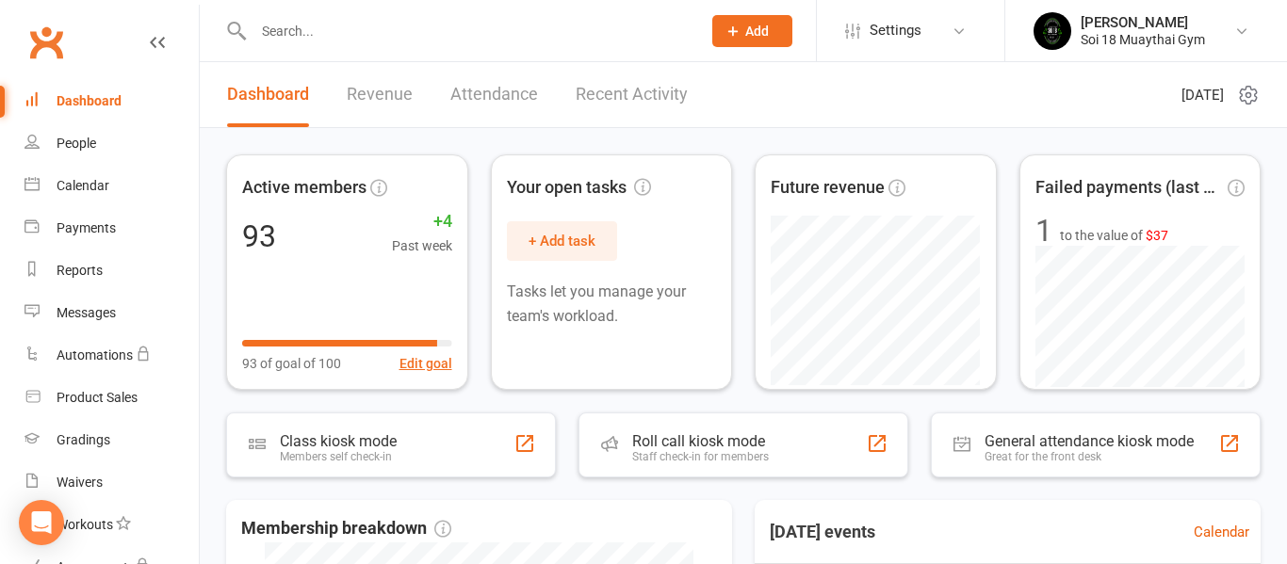
click at [321, 26] on input "text" at bounding box center [468, 31] width 440 height 26
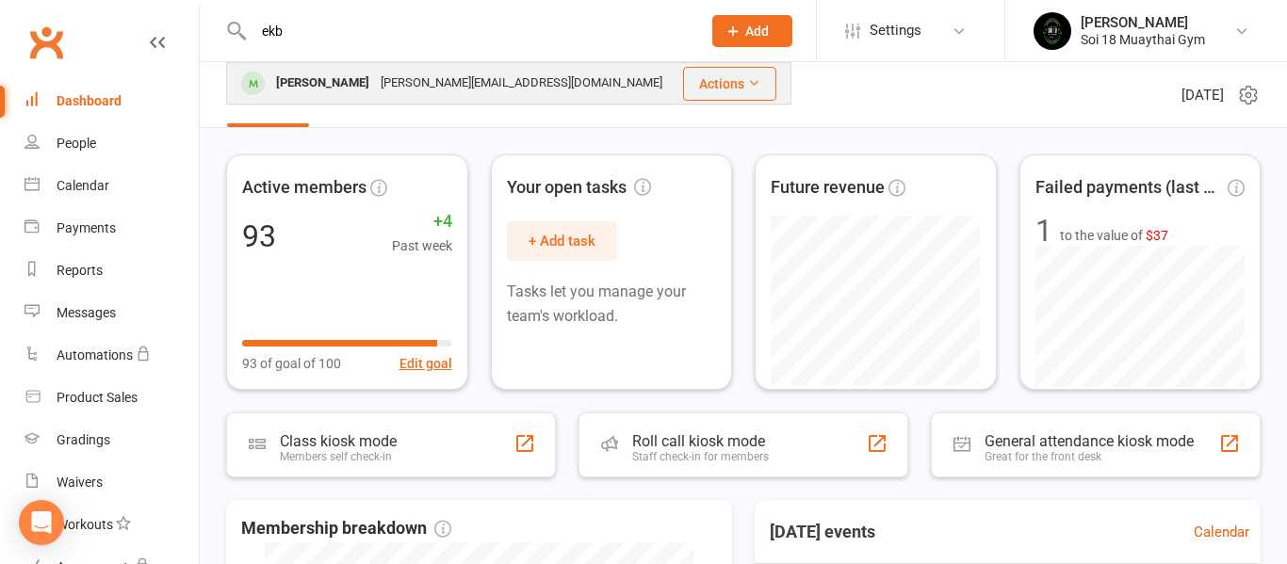
type input "ekb"
click at [312, 86] on div "[PERSON_NAME]" at bounding box center [322, 83] width 105 height 27
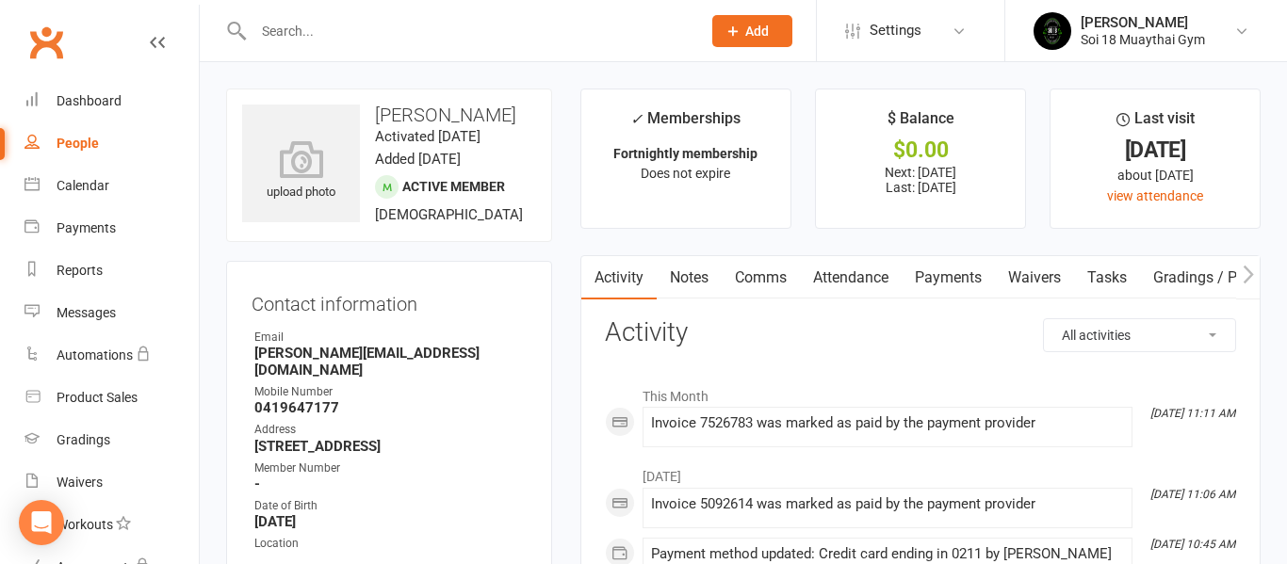
click at [943, 277] on link "Payments" at bounding box center [948, 277] width 93 height 43
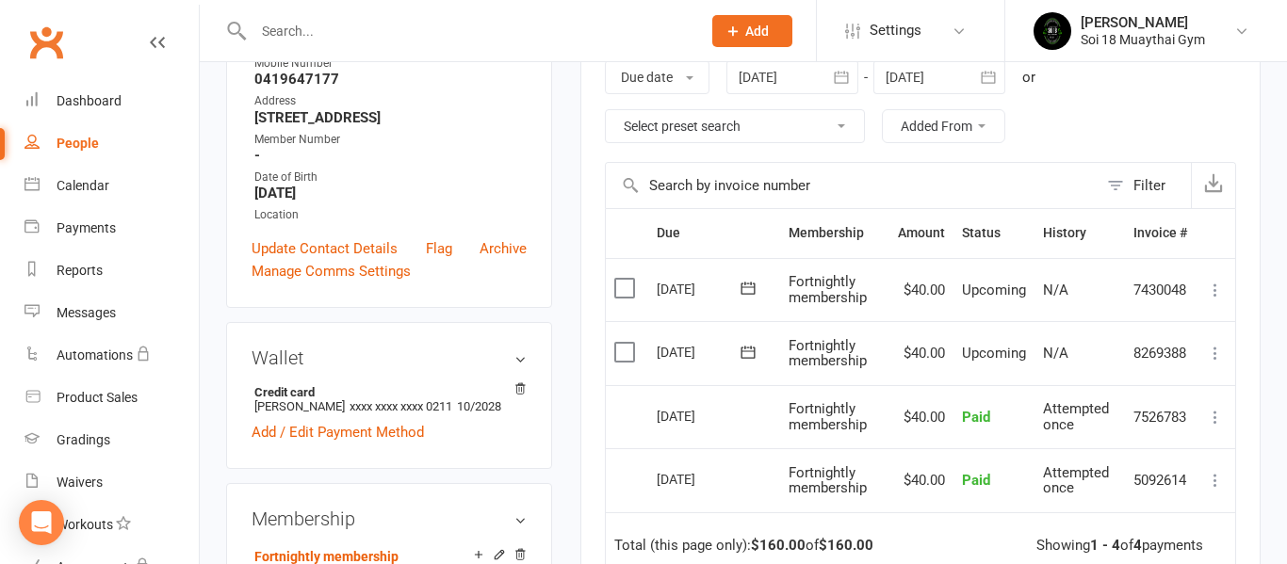
scroll to position [296, 0]
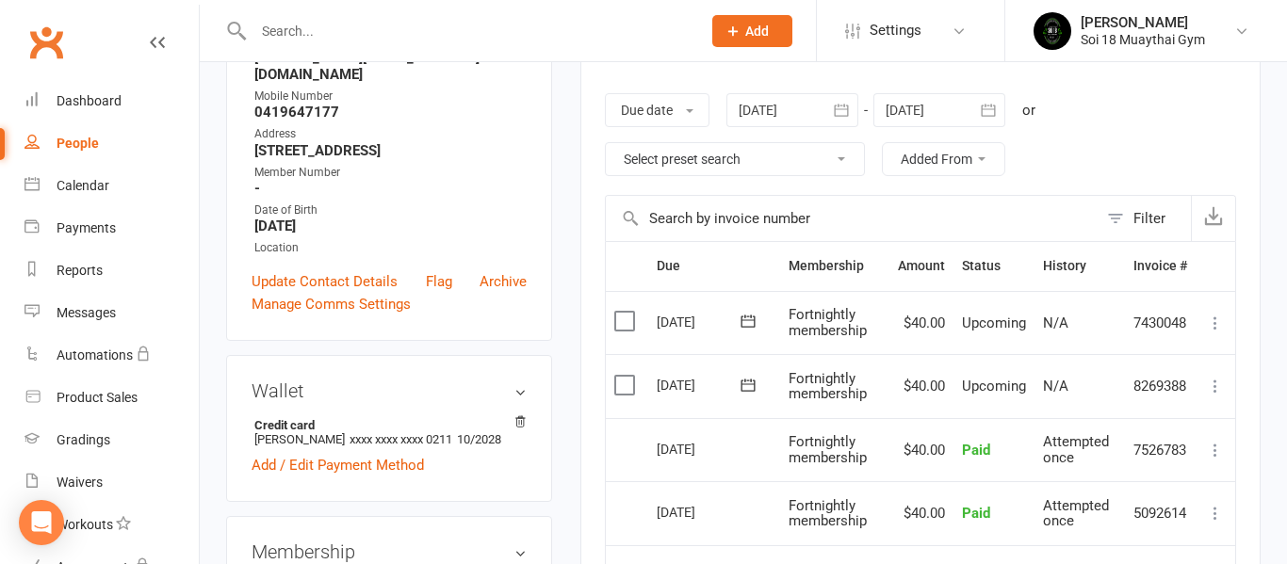
click at [922, 109] on div at bounding box center [939, 110] width 132 height 34
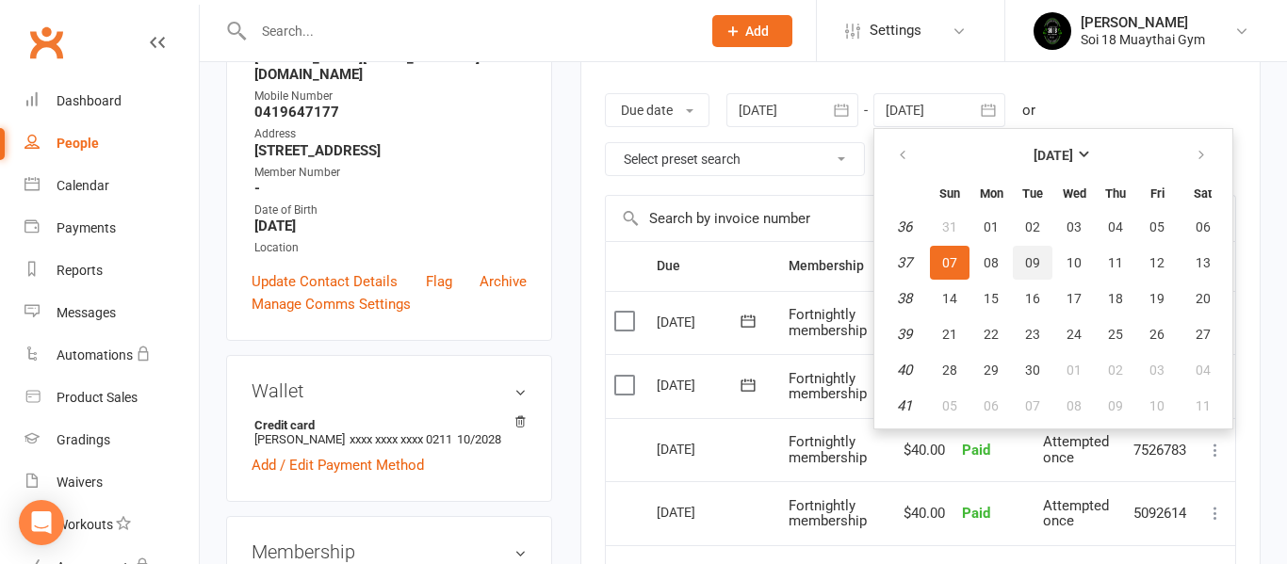
click at [1032, 261] on span "09" at bounding box center [1032, 262] width 15 height 15
type input "[DATE]"
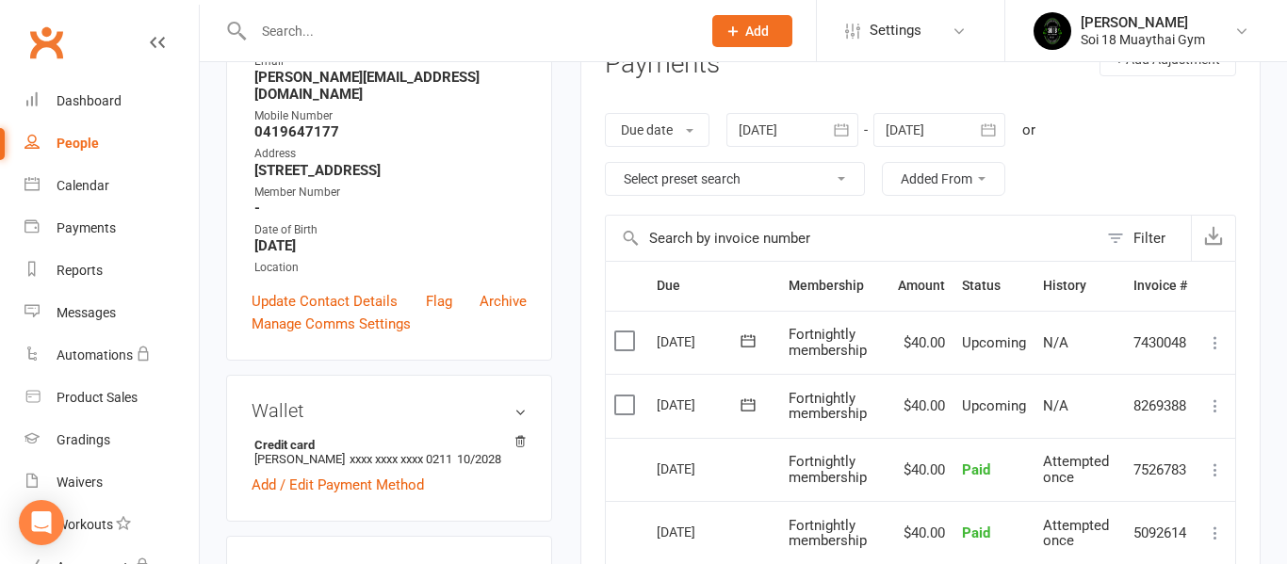
scroll to position [189, 0]
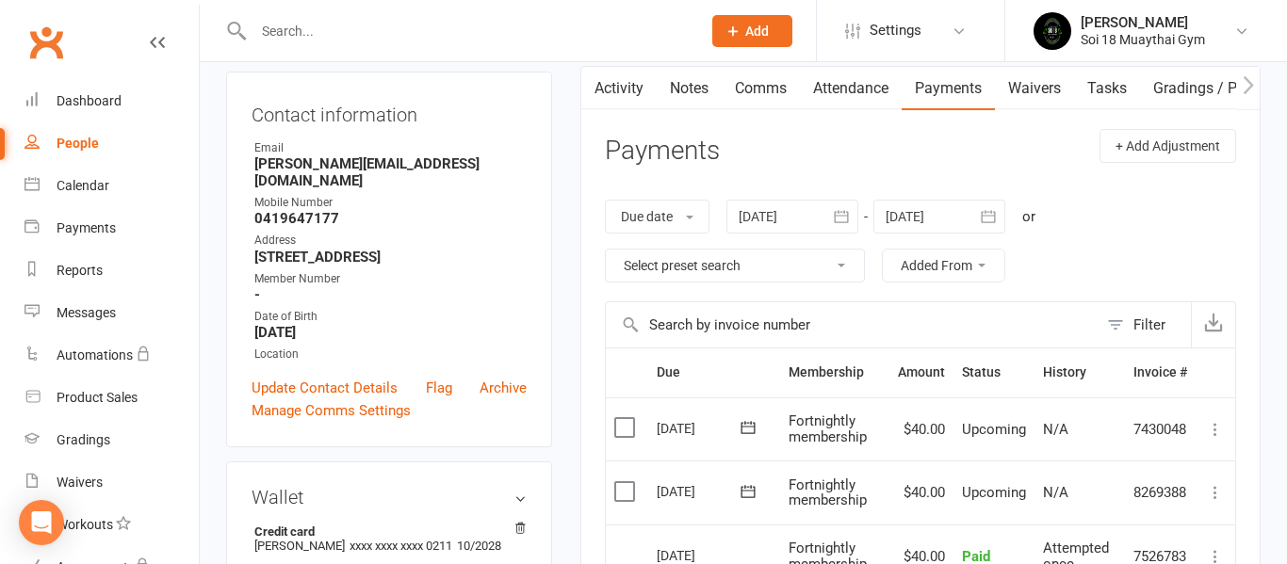
click at [854, 86] on link "Attendance" at bounding box center [851, 88] width 102 height 43
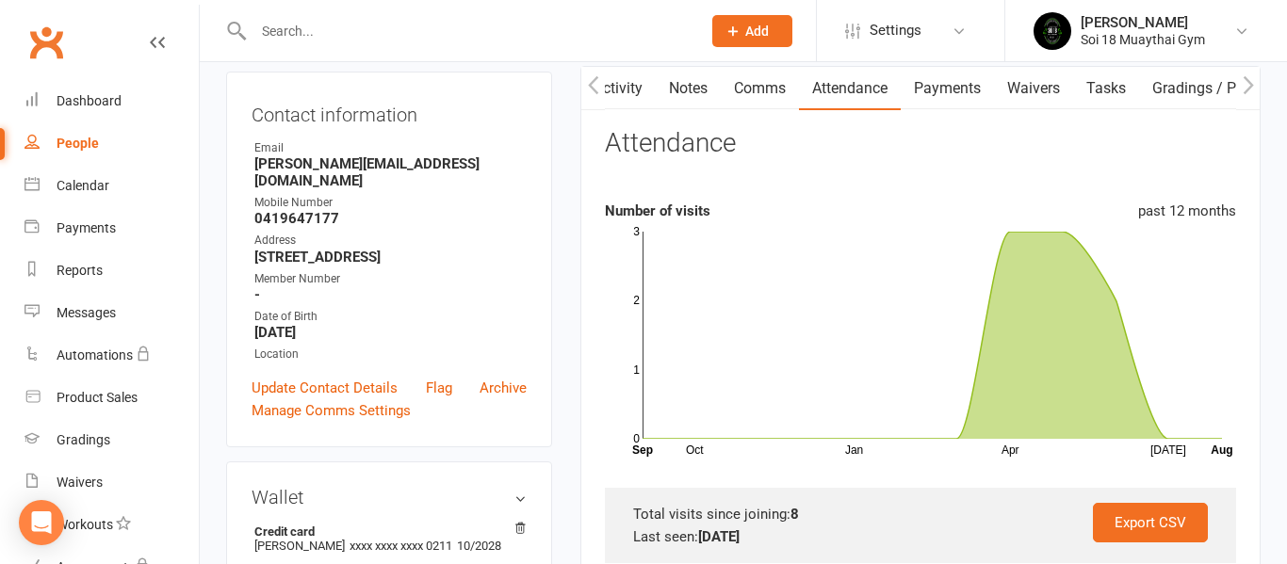
click at [939, 90] on link "Payments" at bounding box center [947, 88] width 93 height 43
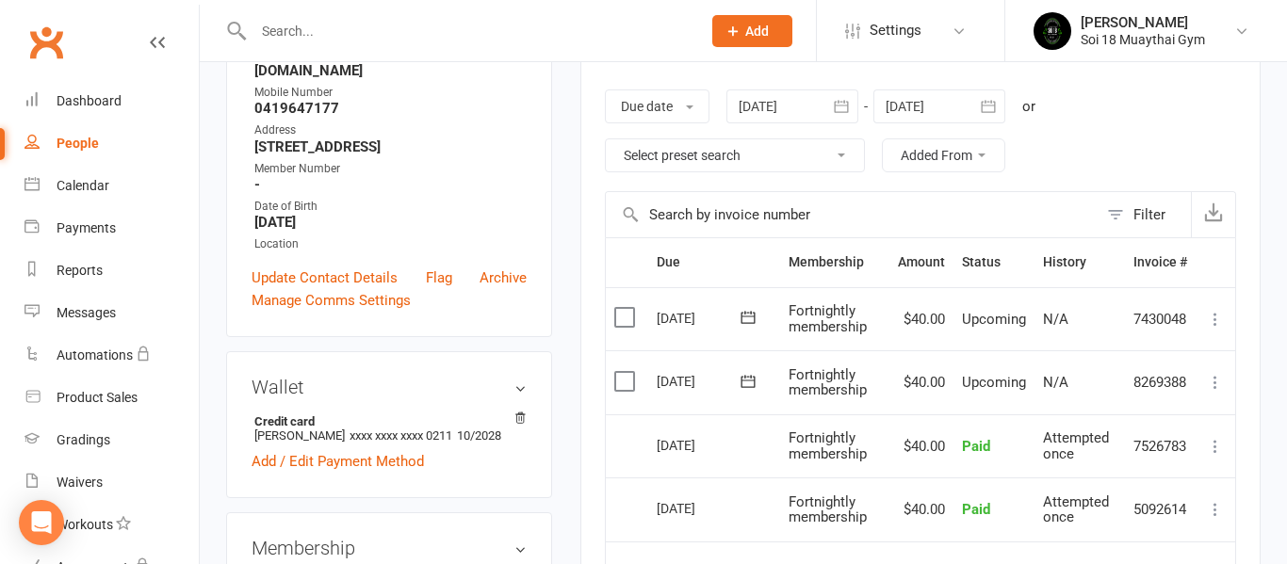
scroll to position [302, 0]
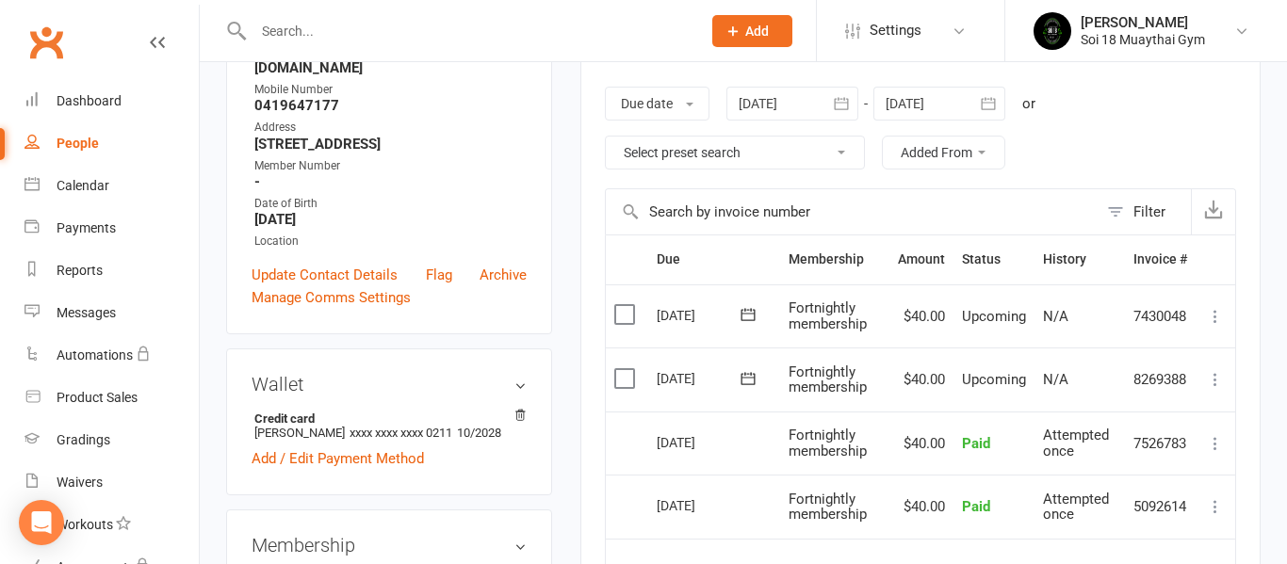
click at [835, 158] on select "Select preset search All failures All skipped payments All pending payments Suc…" at bounding box center [735, 153] width 258 height 32
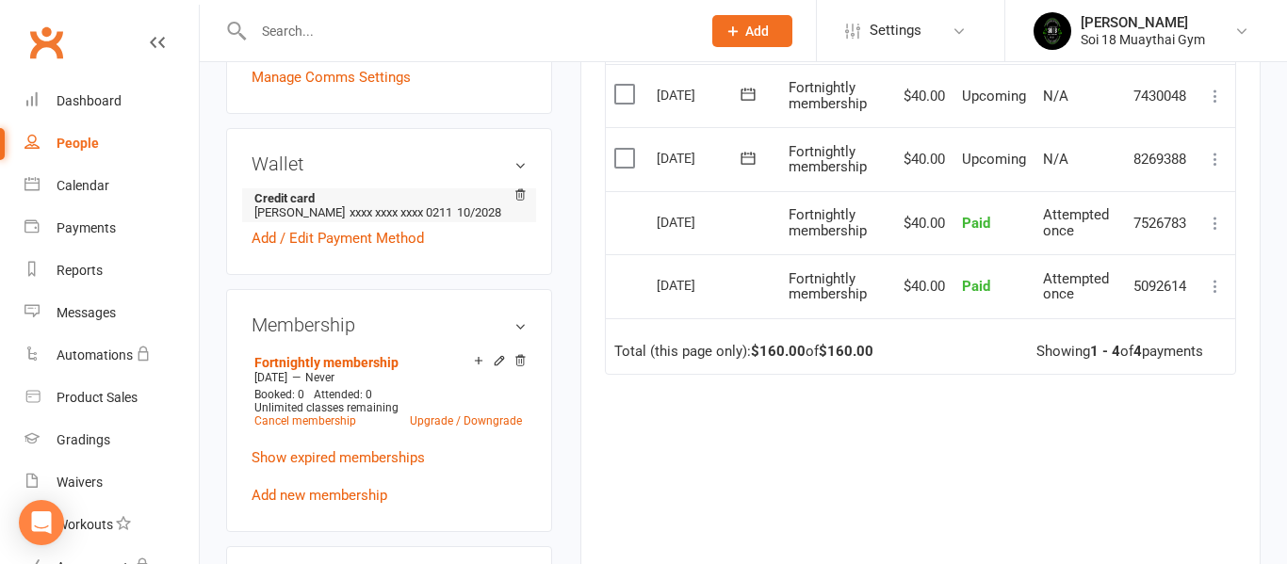
scroll to position [525, 0]
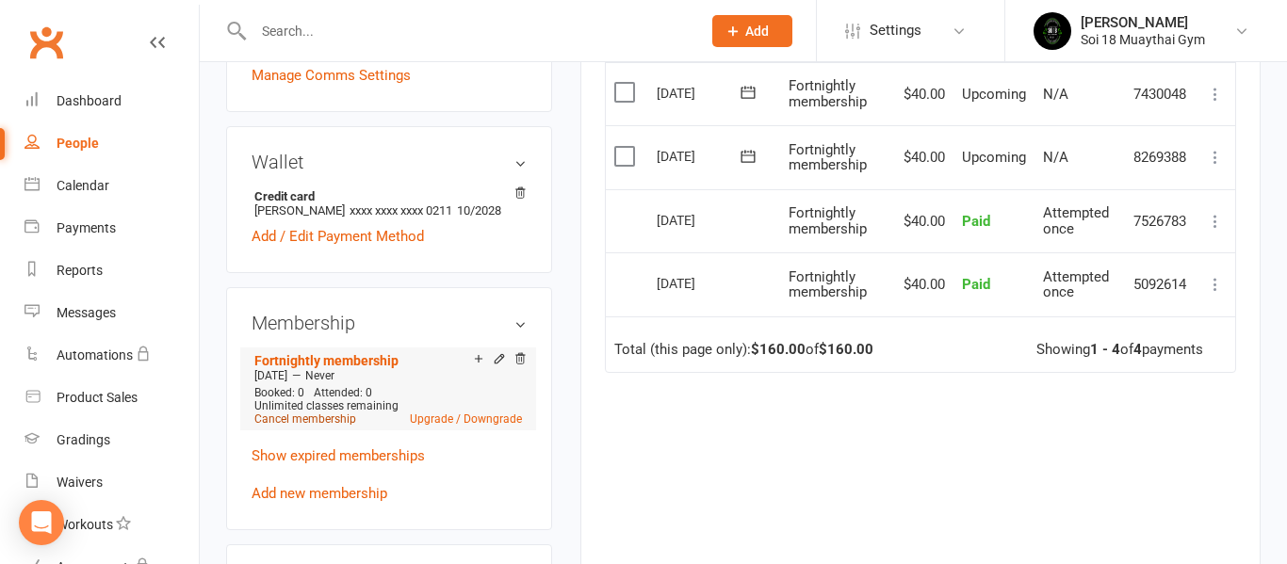
click at [329, 417] on link "Cancel membership" at bounding box center [305, 419] width 102 height 13
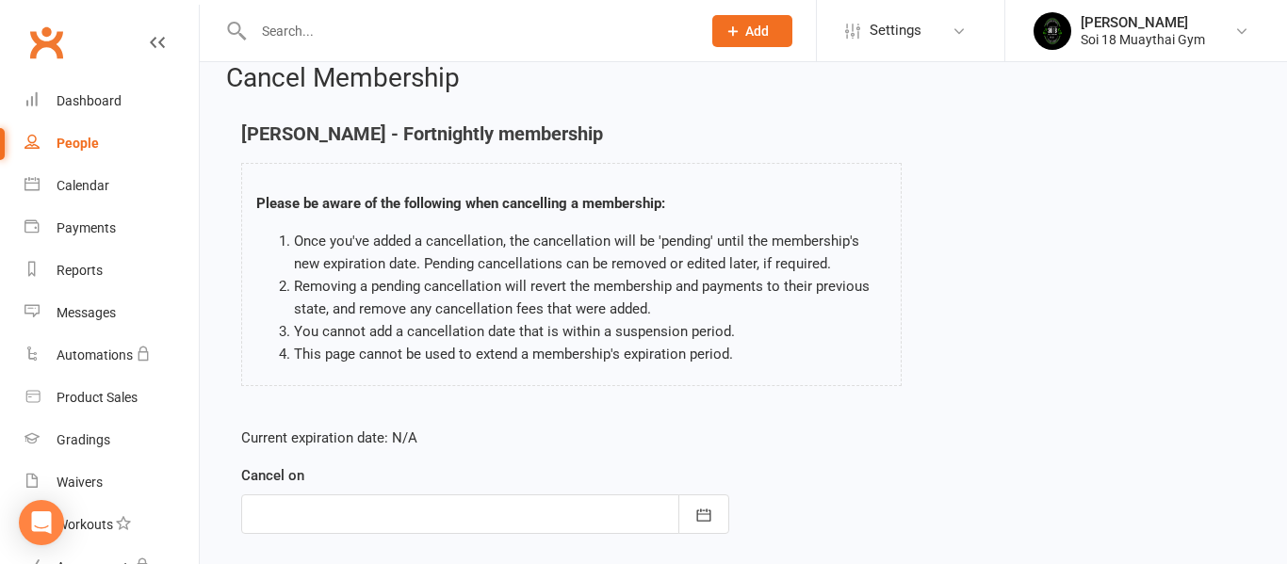
scroll to position [175, 0]
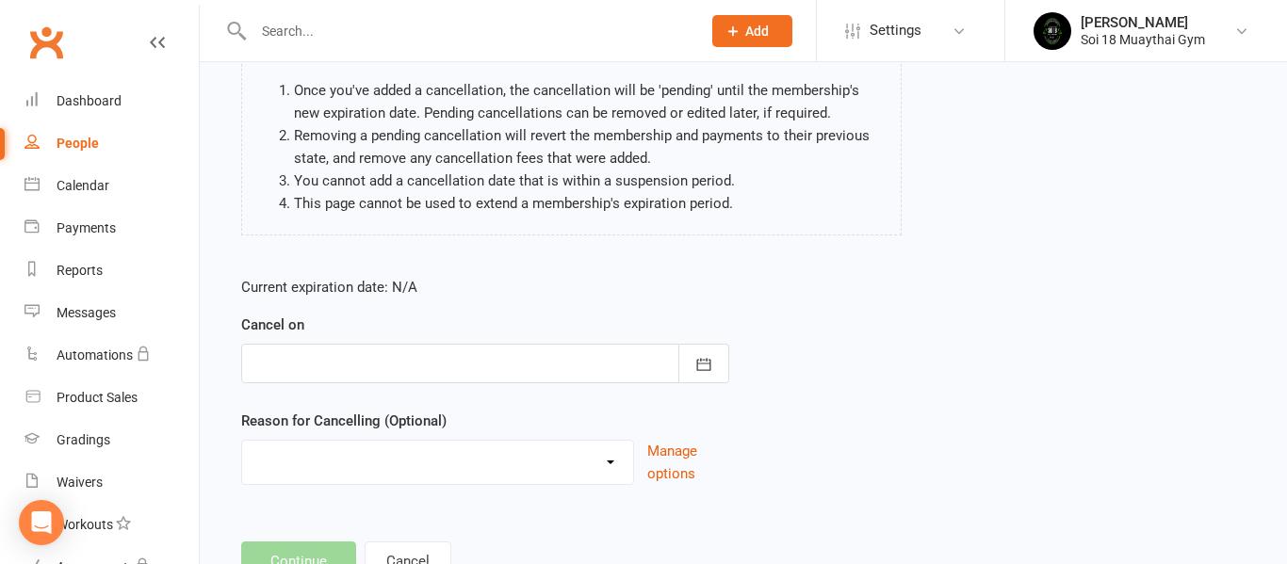
click at [346, 361] on div at bounding box center [485, 364] width 488 height 40
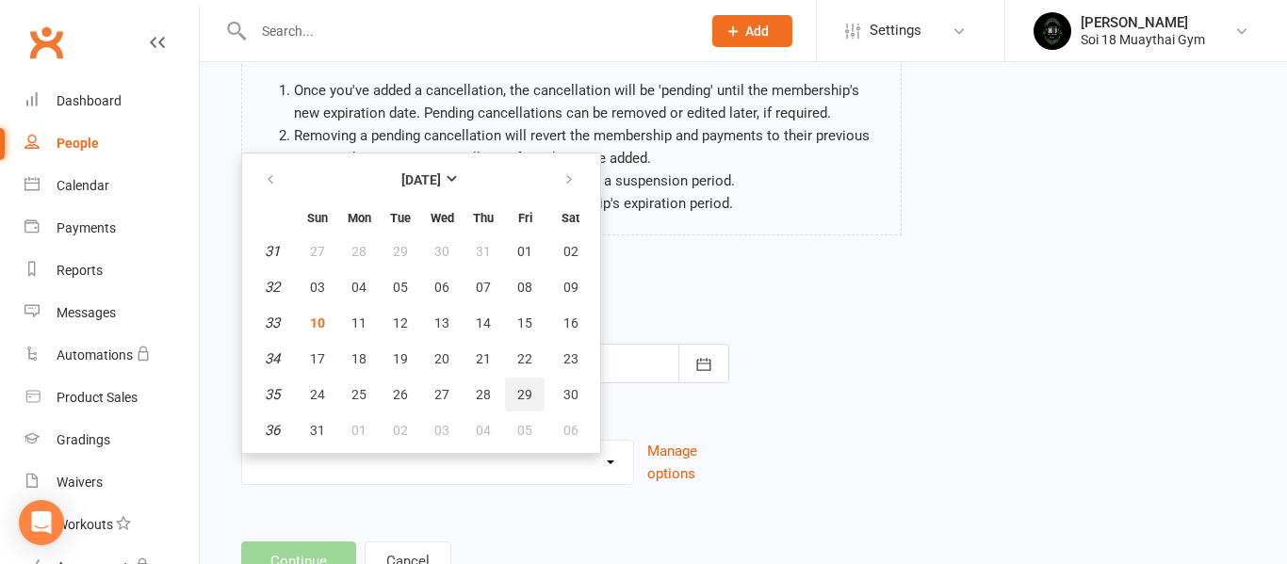
click at [523, 400] on span "29" at bounding box center [524, 394] width 15 height 15
type input "[DATE]"
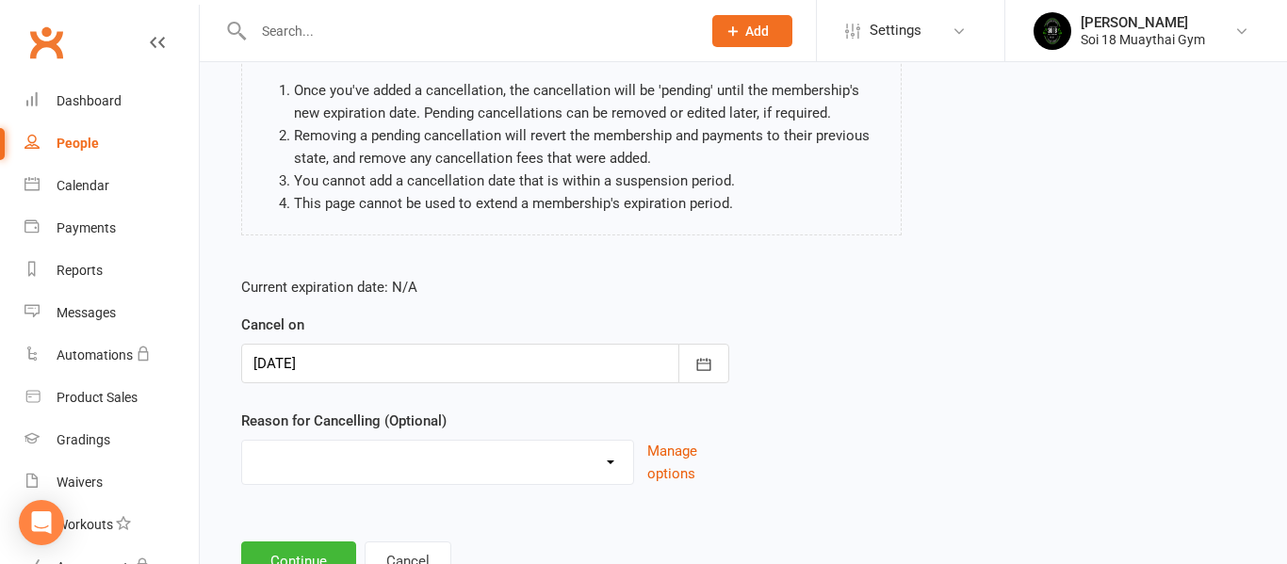
click at [444, 470] on select "Holiday Injury Other reason" at bounding box center [437, 460] width 391 height 38
select select "2"
click at [242, 441] on select "Holiday Injury Other reason" at bounding box center [437, 460] width 391 height 38
click at [369, 555] on input at bounding box center [485, 562] width 488 height 40
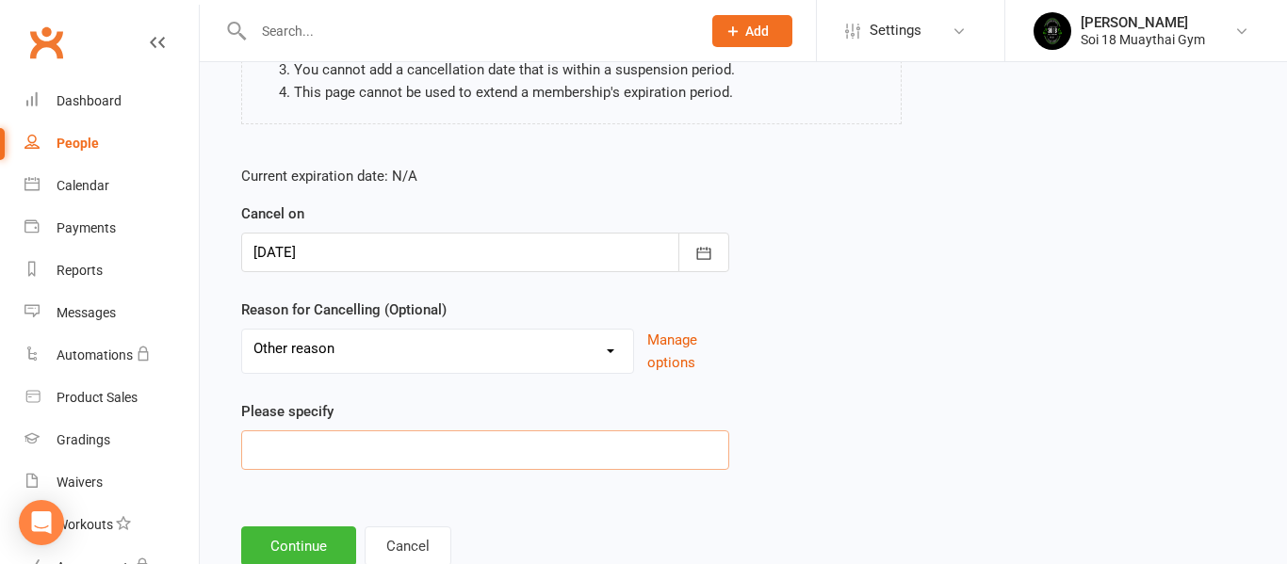
scroll to position [291, 0]
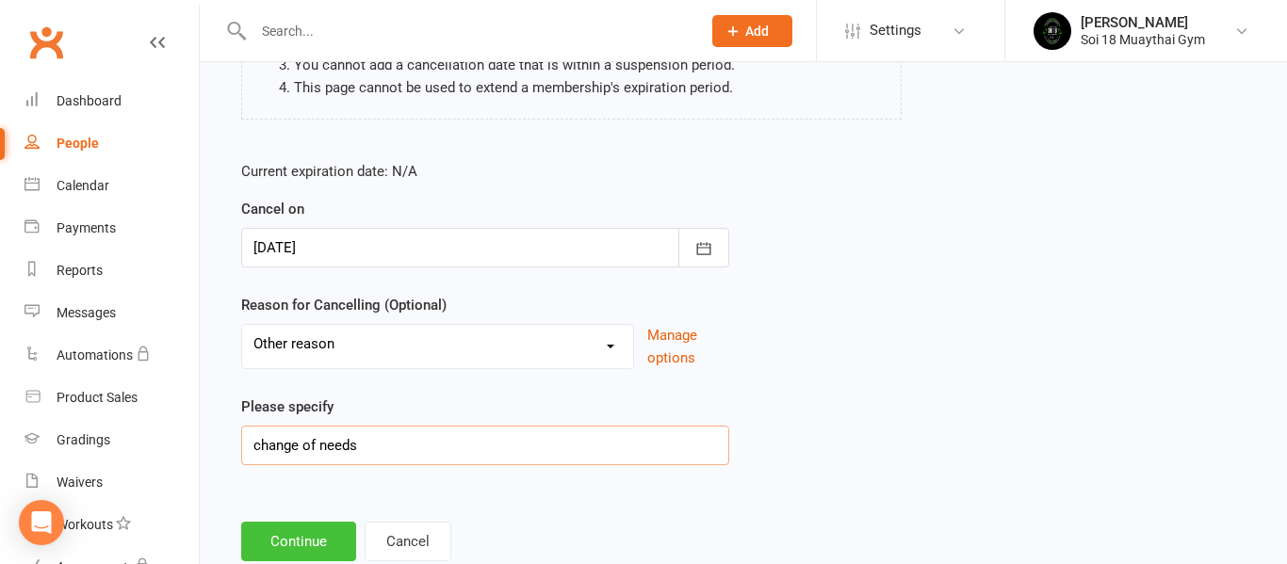
type input "change of needs"
click at [285, 560] on button "Continue" at bounding box center [298, 542] width 115 height 40
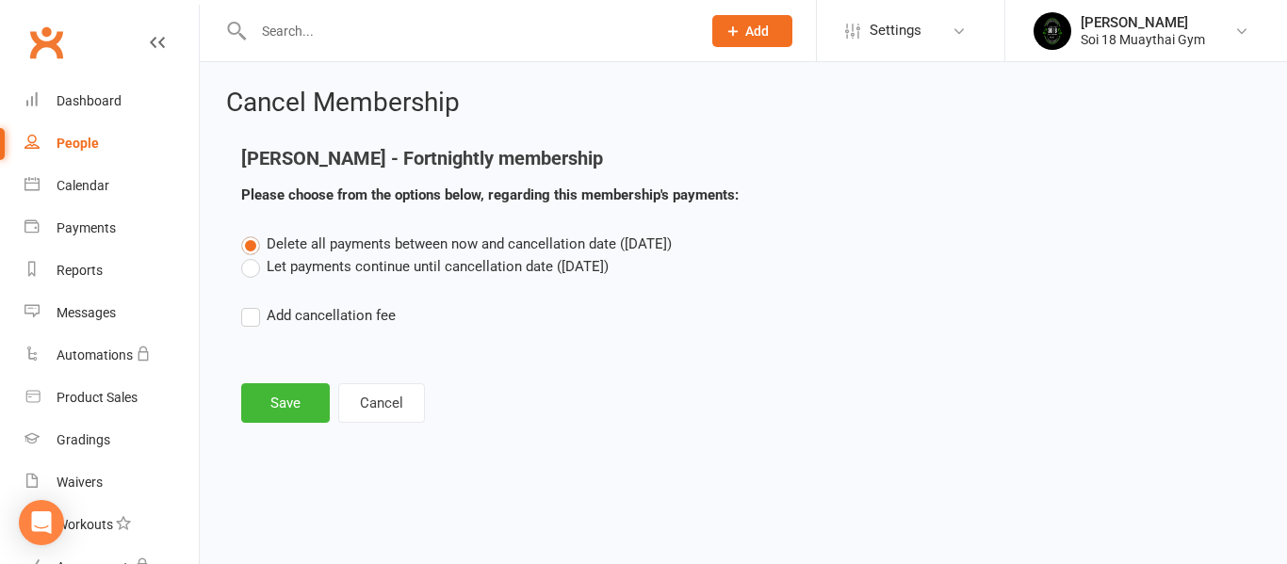
click at [253, 267] on label "Let payments continue until cancellation date ([DATE])" at bounding box center [424, 266] width 367 height 23
click at [253, 255] on input "Let payments continue until cancellation date ([DATE])" at bounding box center [247, 255] width 12 height 0
click at [289, 414] on button "Save" at bounding box center [285, 403] width 89 height 40
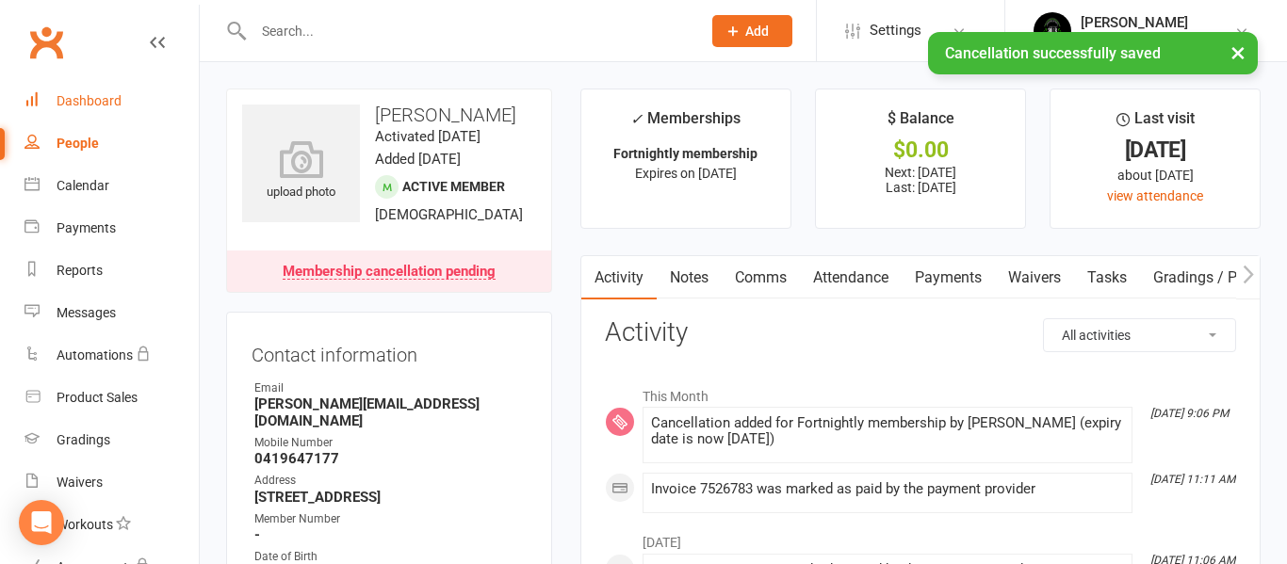
click at [103, 96] on div "Dashboard" at bounding box center [89, 100] width 65 height 15
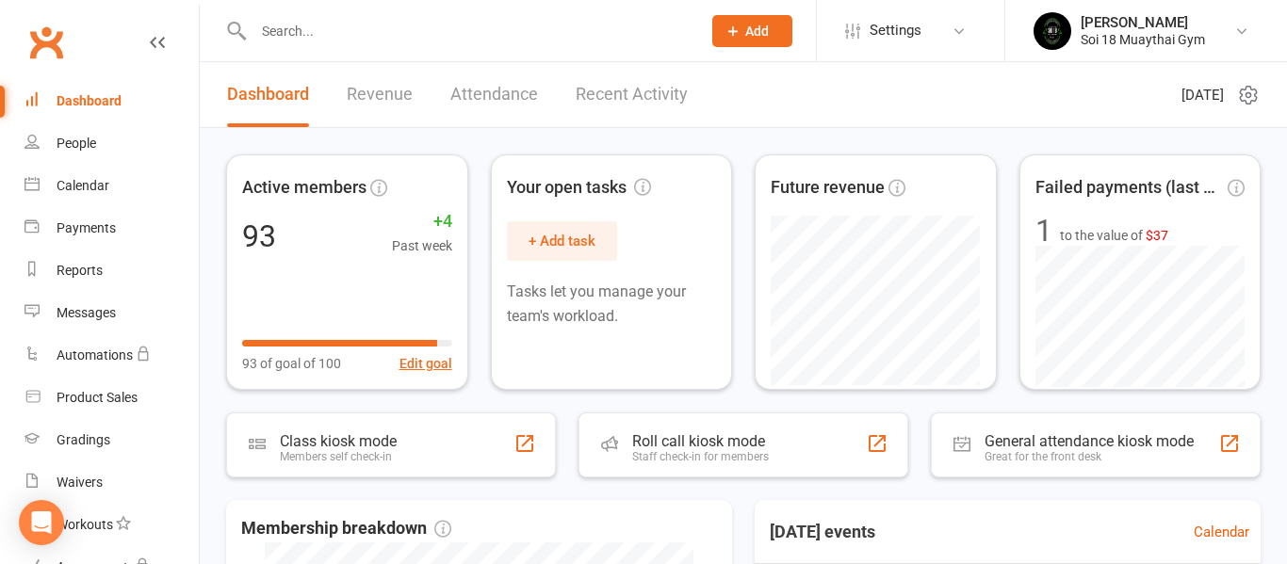
click at [388, 98] on link "Revenue" at bounding box center [380, 94] width 66 height 65
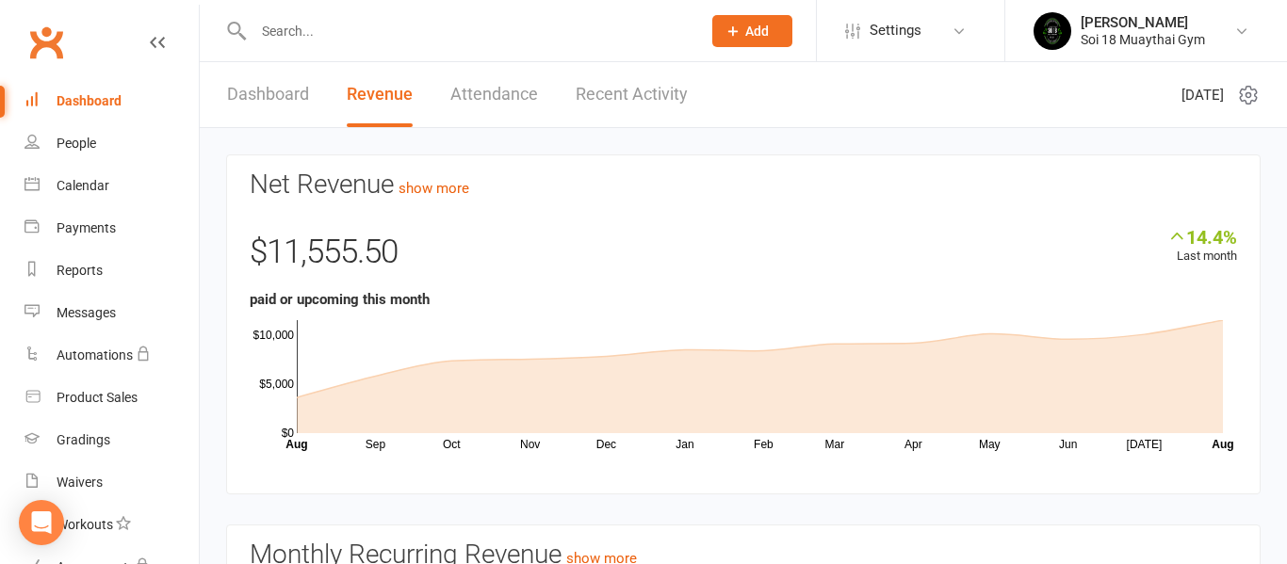
click at [645, 105] on link "Recent Activity" at bounding box center [632, 94] width 112 height 65
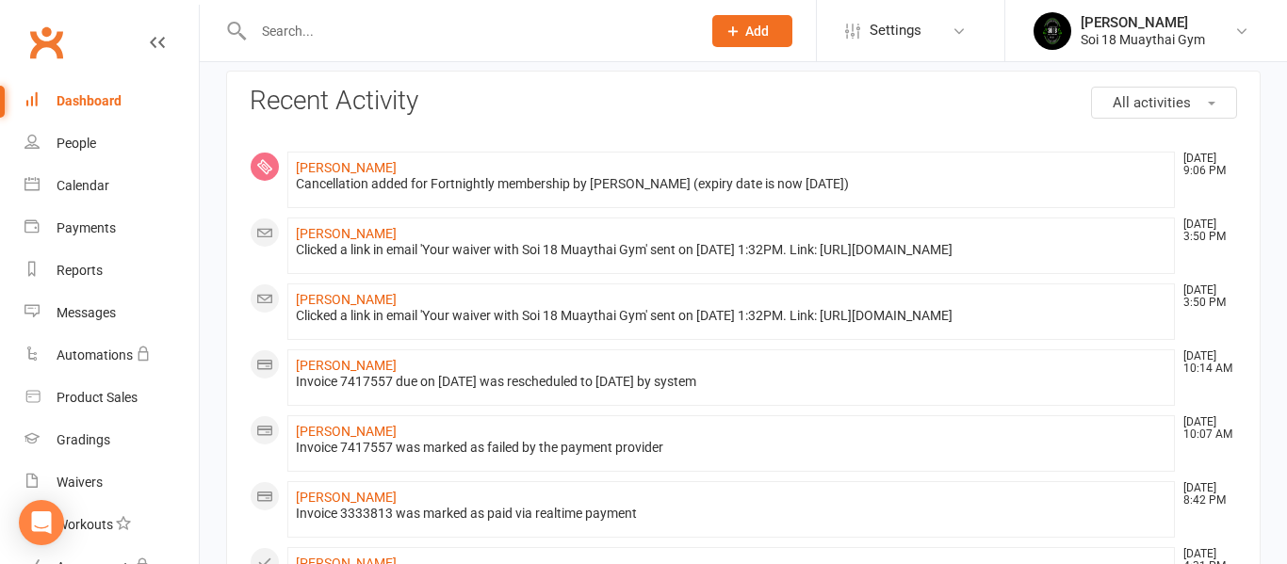
scroll to position [88, 0]
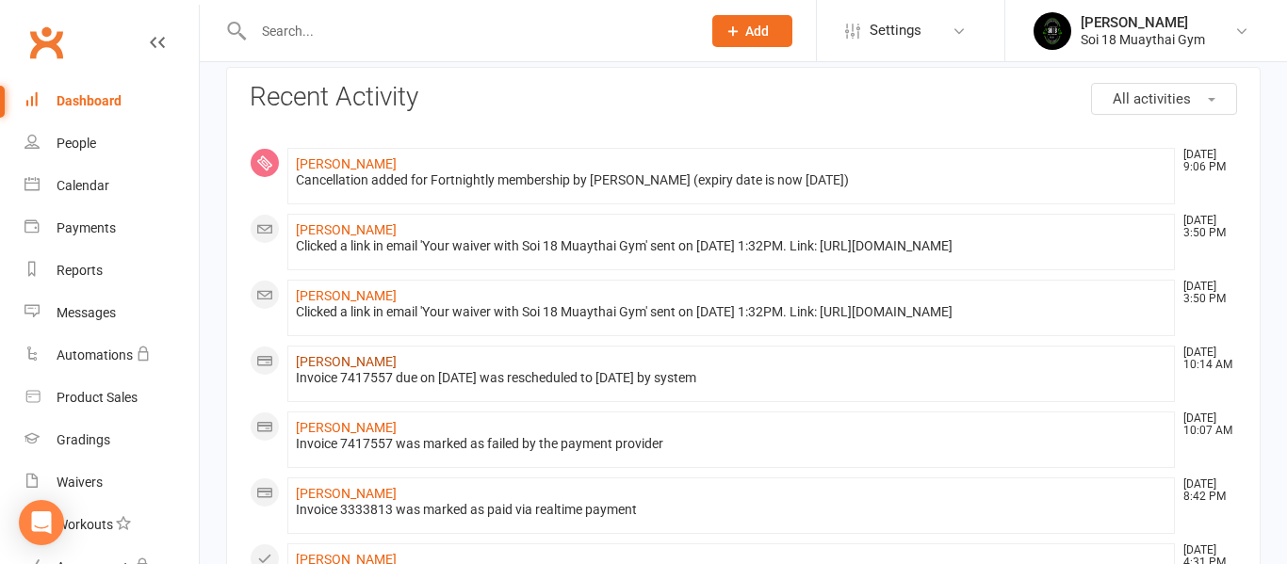
click at [325, 369] on link "[PERSON_NAME]" at bounding box center [346, 361] width 101 height 15
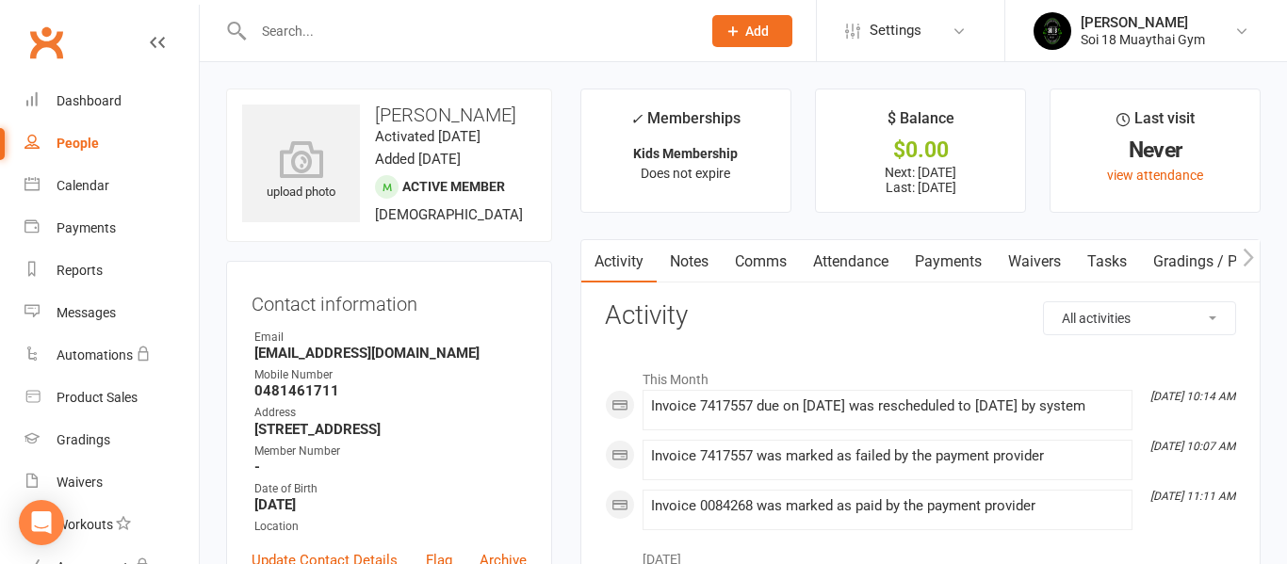
click at [944, 263] on link "Payments" at bounding box center [948, 261] width 93 height 43
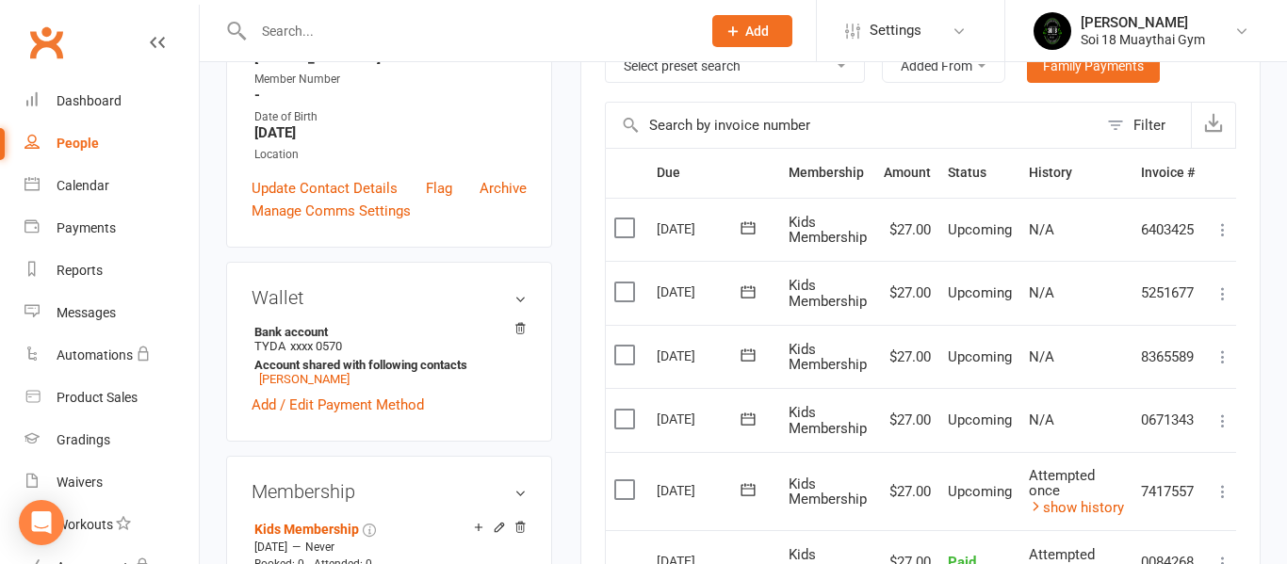
scroll to position [473, 0]
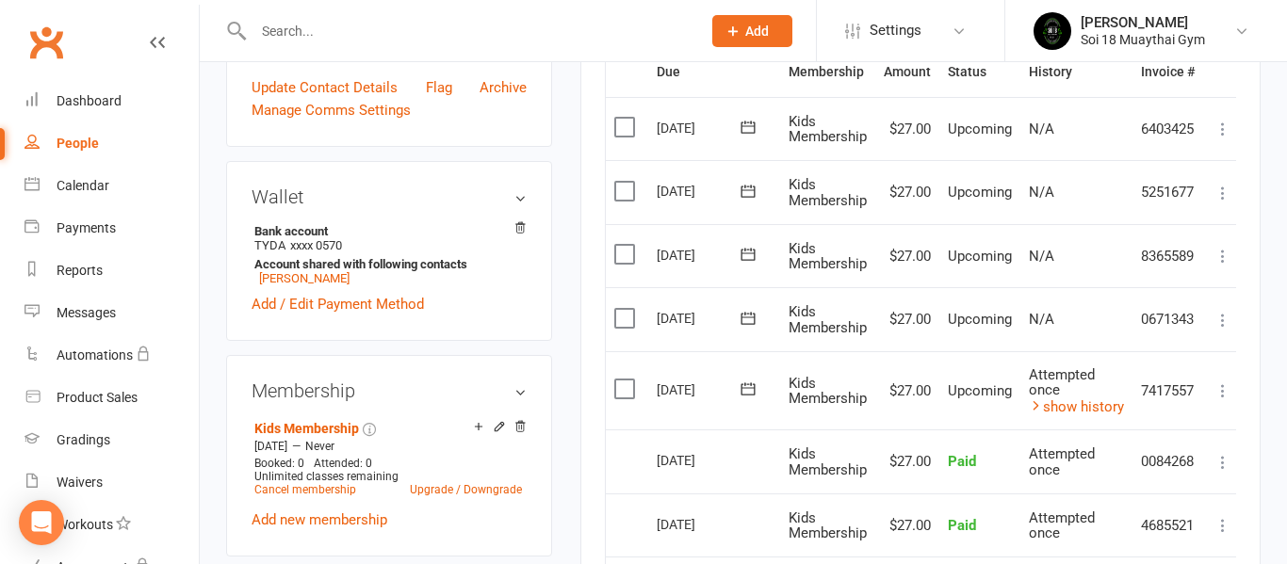
click at [1221, 396] on icon at bounding box center [1223, 391] width 19 height 19
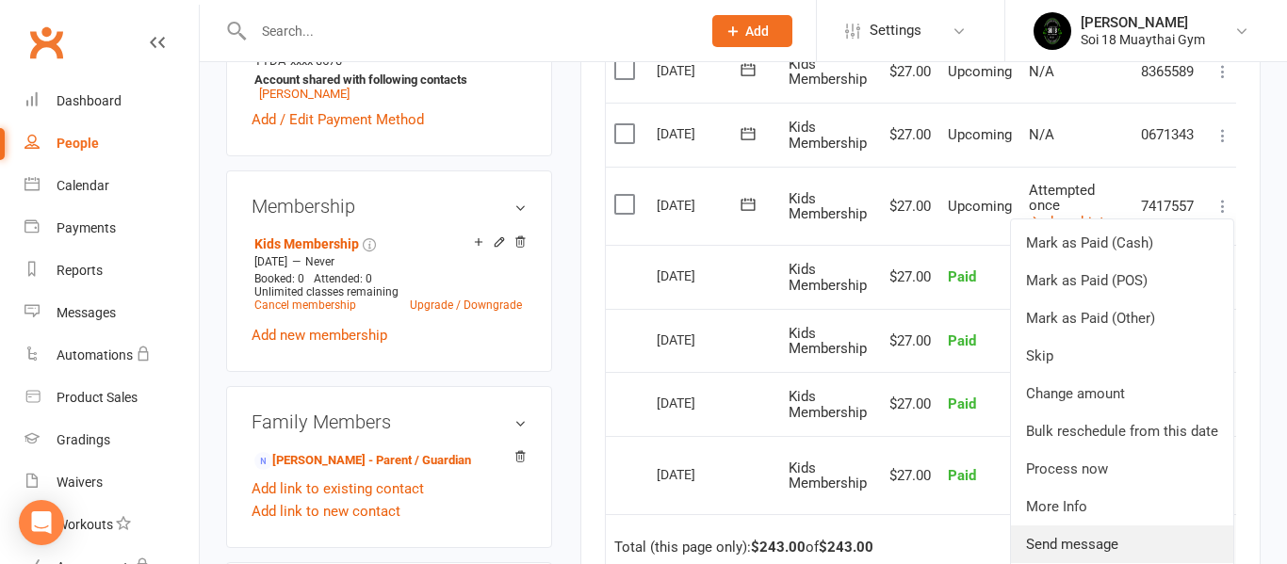
scroll to position [659, 0]
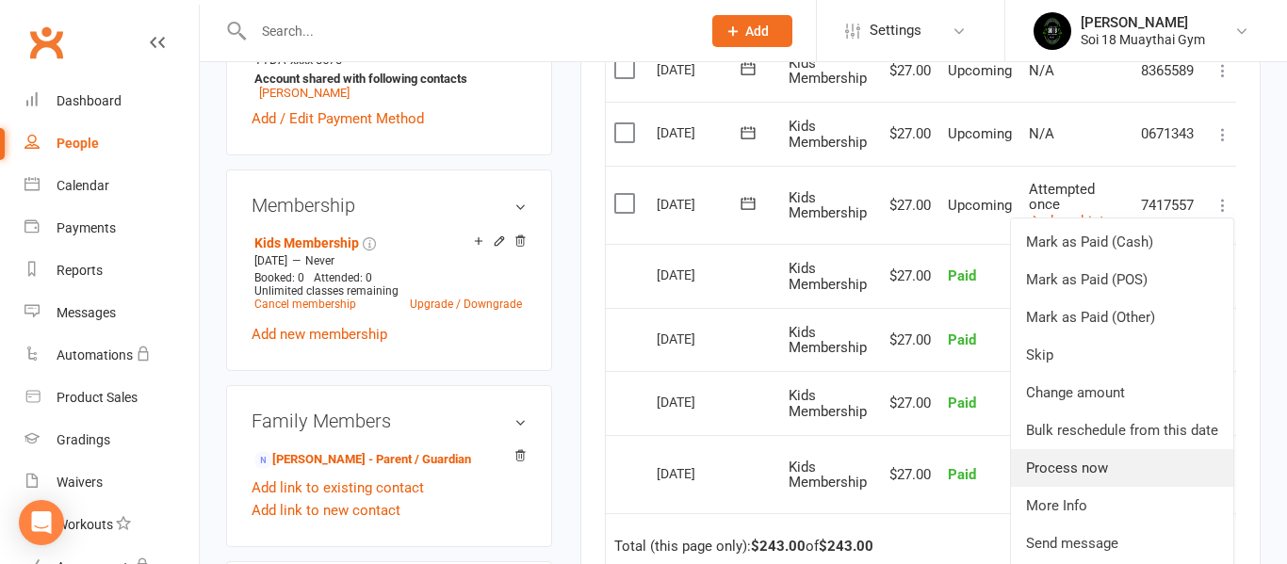
click at [1115, 477] on link "Process now" at bounding box center [1122, 468] width 222 height 38
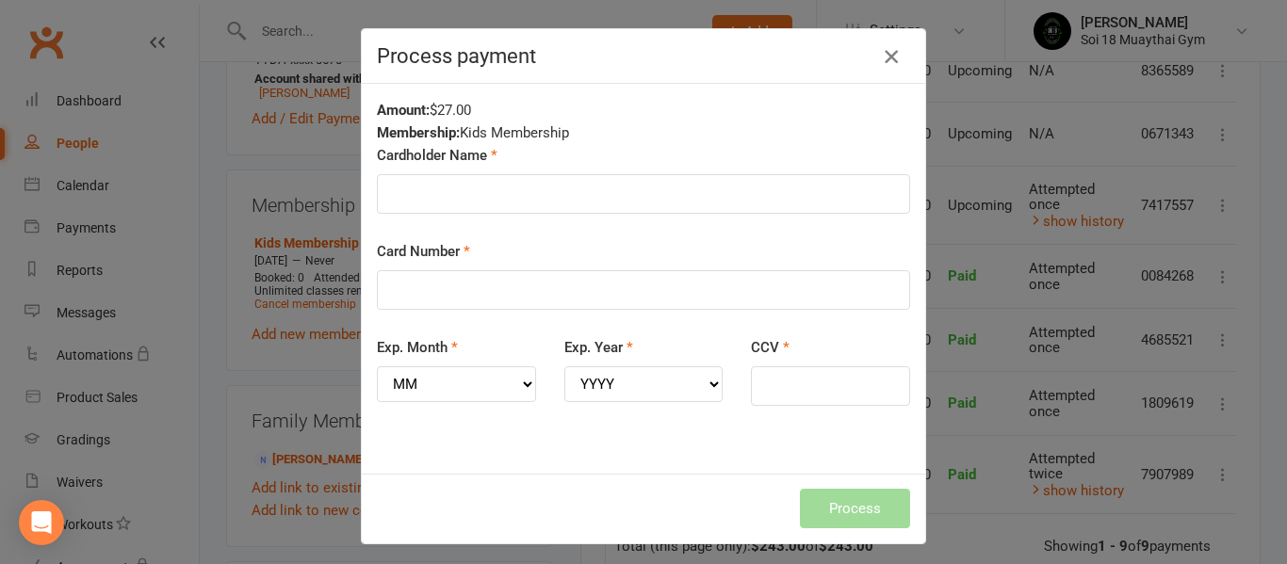
click at [885, 59] on icon "button" at bounding box center [891, 56] width 23 height 23
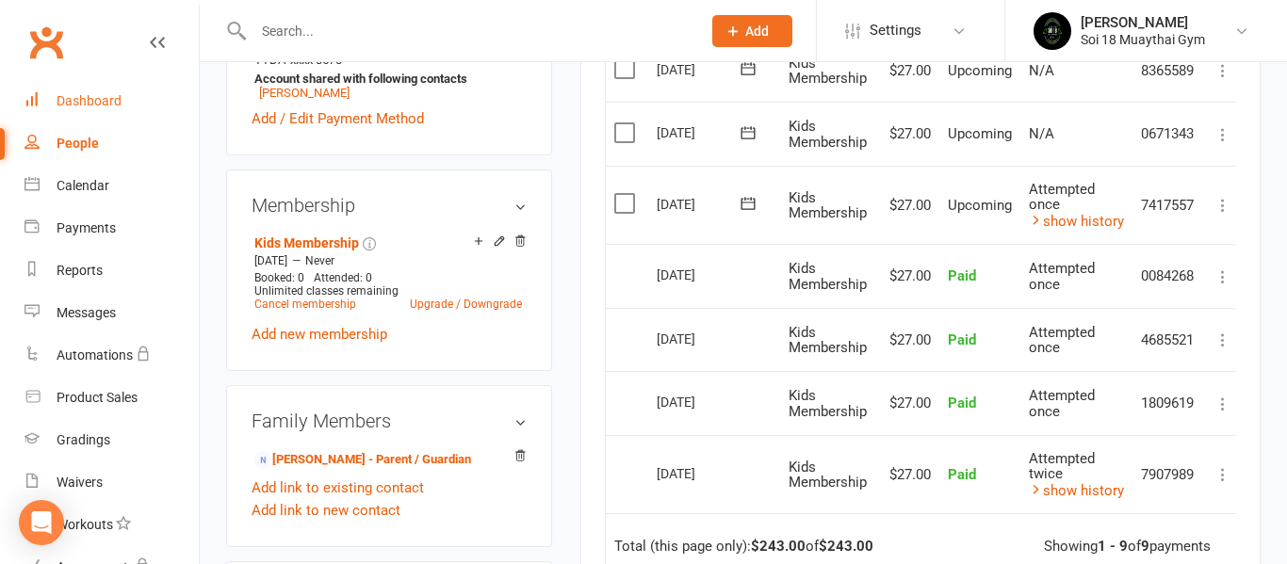
click at [95, 111] on link "Dashboard" at bounding box center [111, 101] width 174 height 42
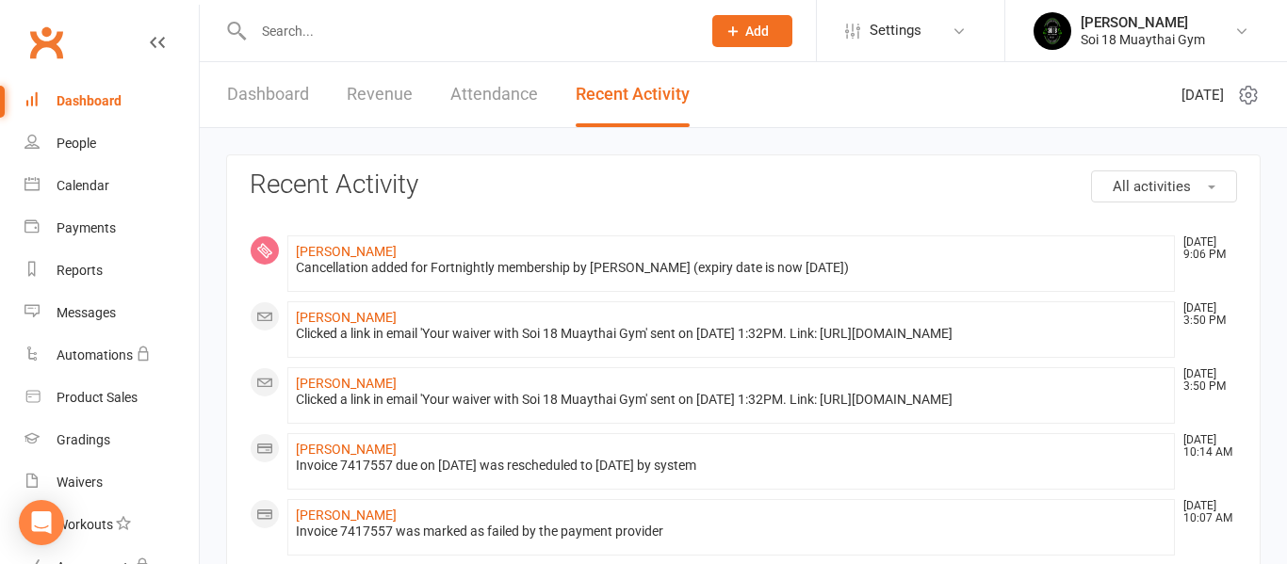
click at [293, 94] on link "Dashboard" at bounding box center [268, 94] width 82 height 65
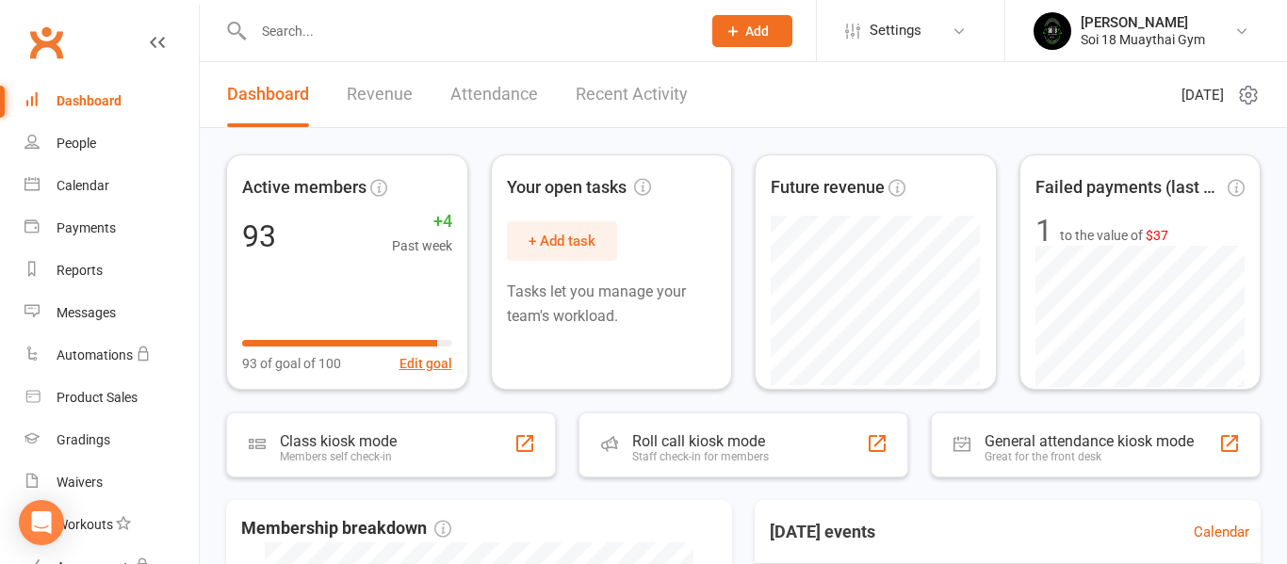
click at [332, 33] on input "text" at bounding box center [468, 31] width 440 height 26
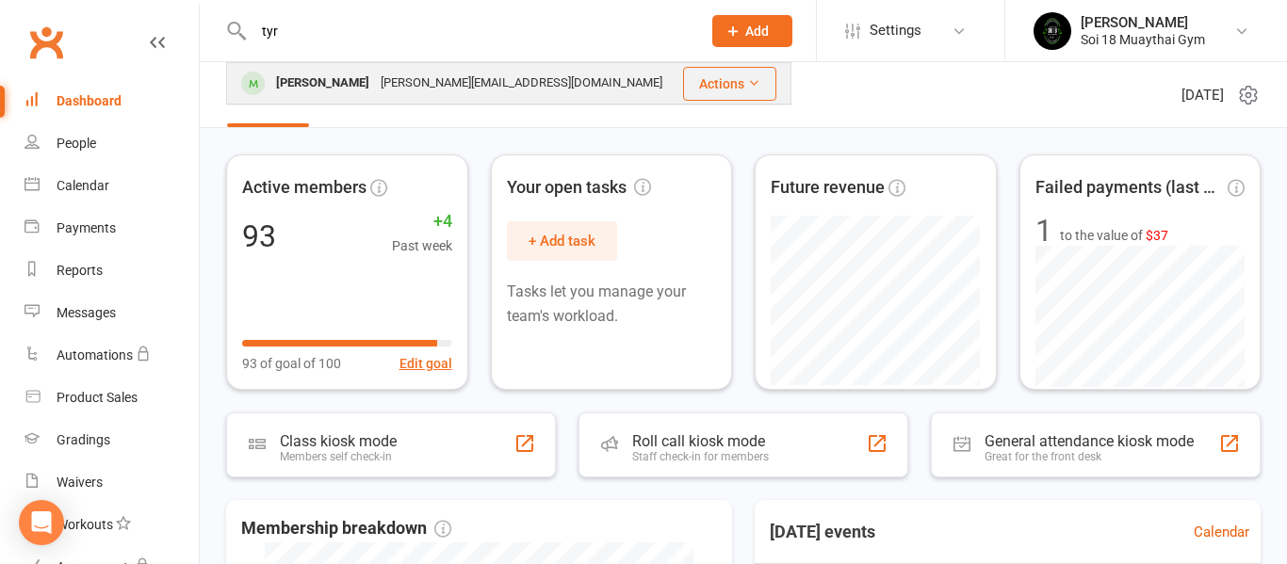
type input "tyr"
click at [362, 79] on div "[PERSON_NAME]" at bounding box center [322, 83] width 105 height 27
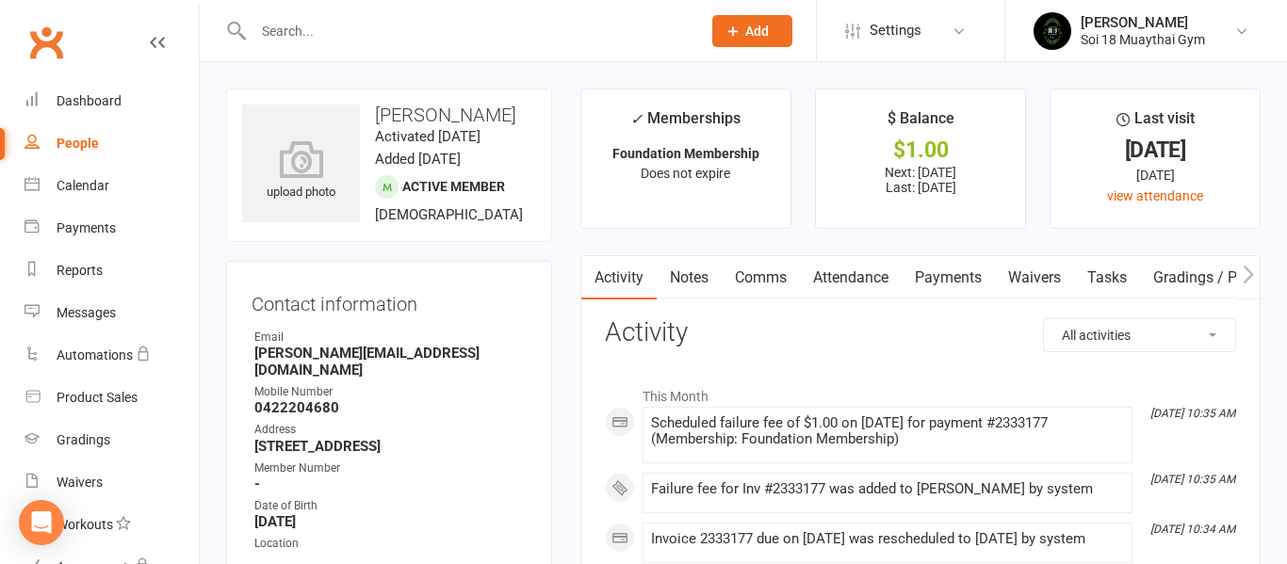
click at [951, 277] on link "Payments" at bounding box center [948, 277] width 93 height 43
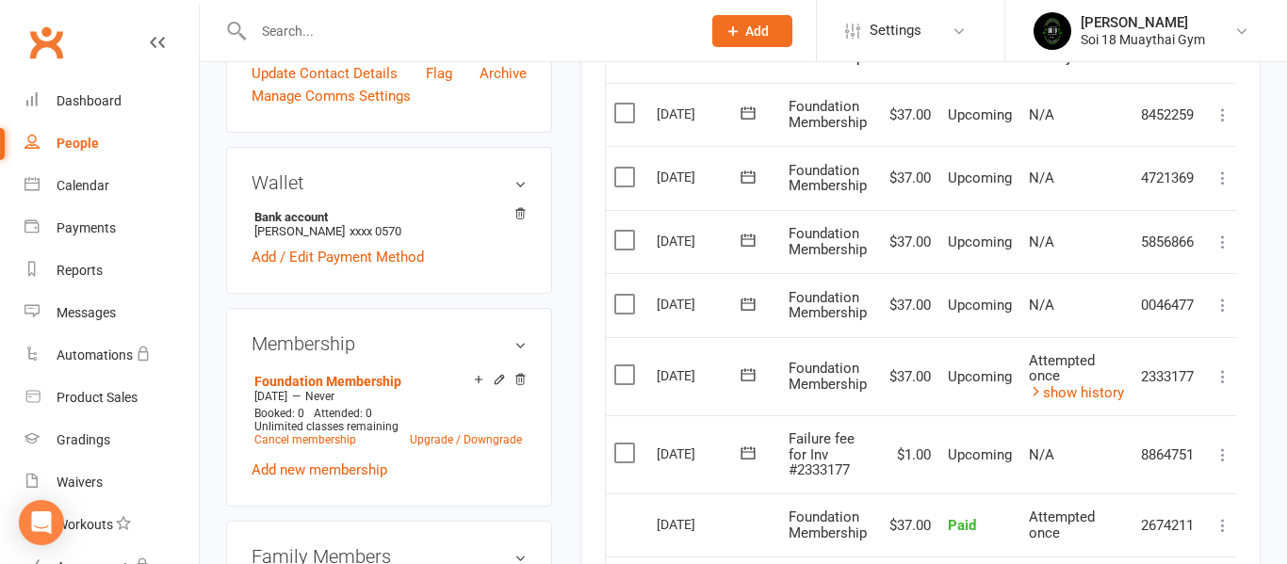
scroll to position [517, 0]
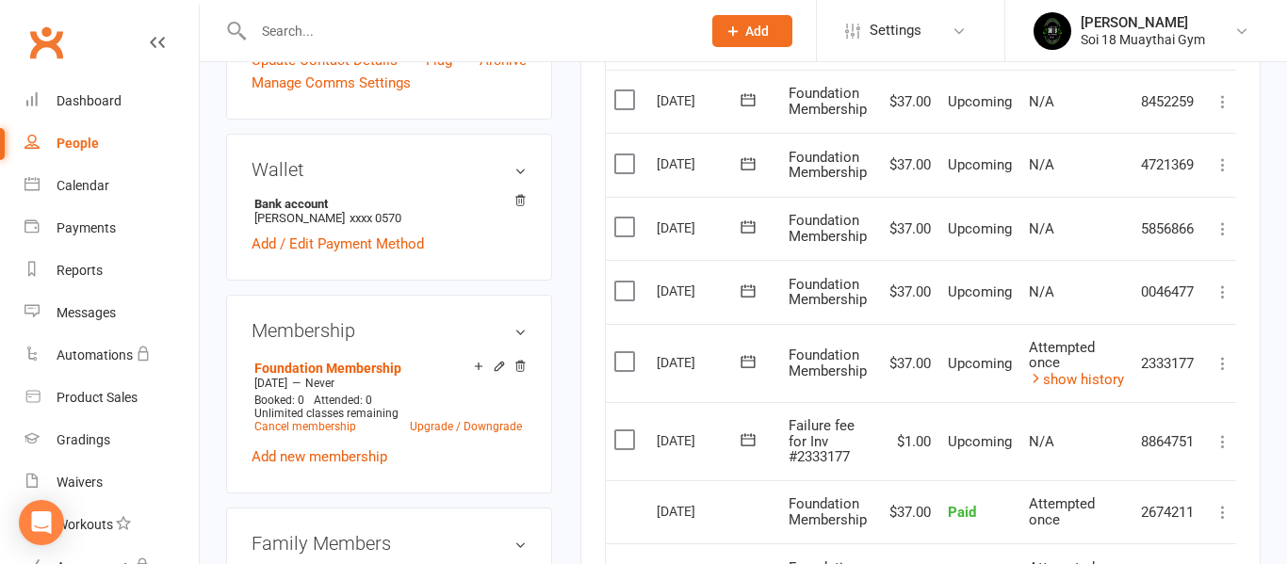
click at [626, 443] on label at bounding box center [626, 440] width 25 height 19
click at [626, 431] on input "checkbox" at bounding box center [620, 431] width 12 height 0
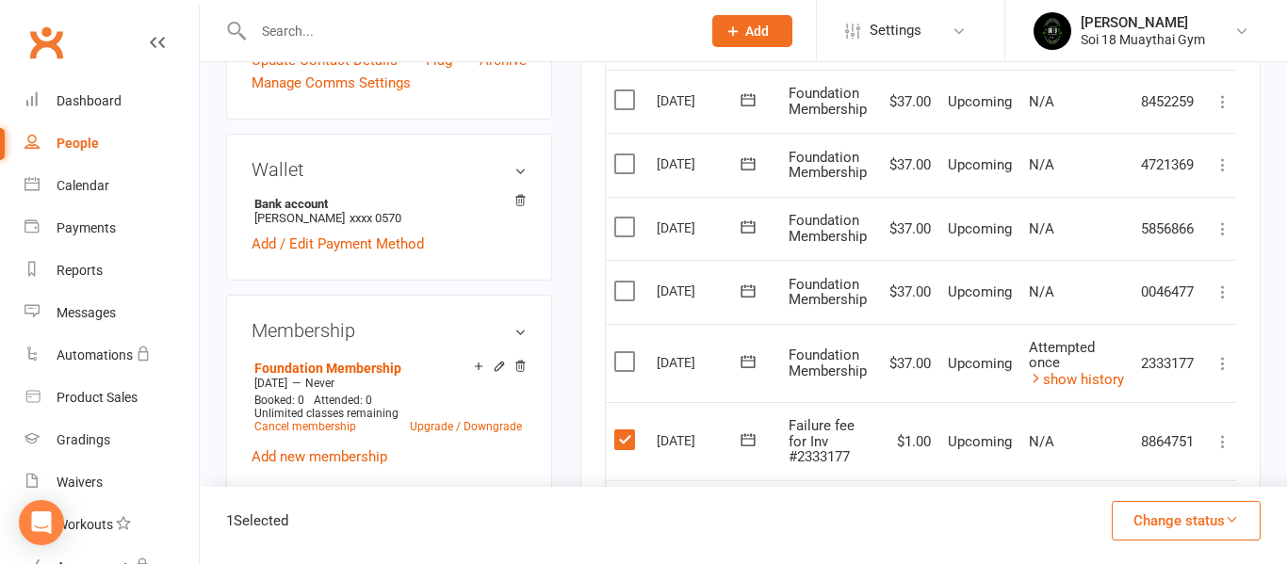
click at [1221, 446] on icon at bounding box center [1223, 441] width 19 height 19
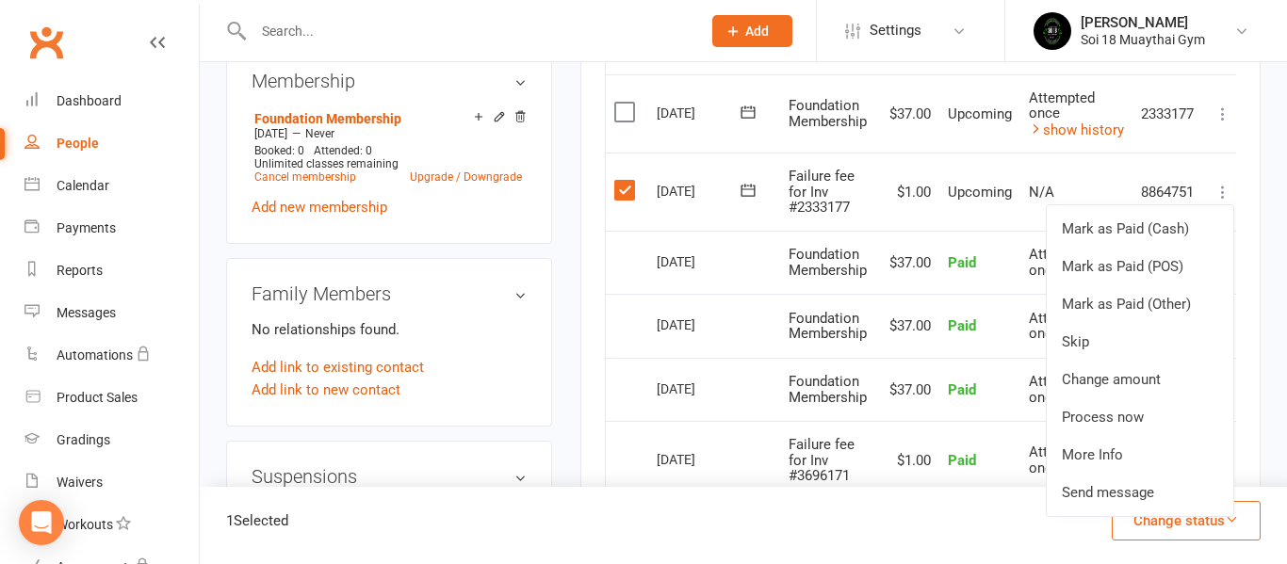
scroll to position [791, 0]
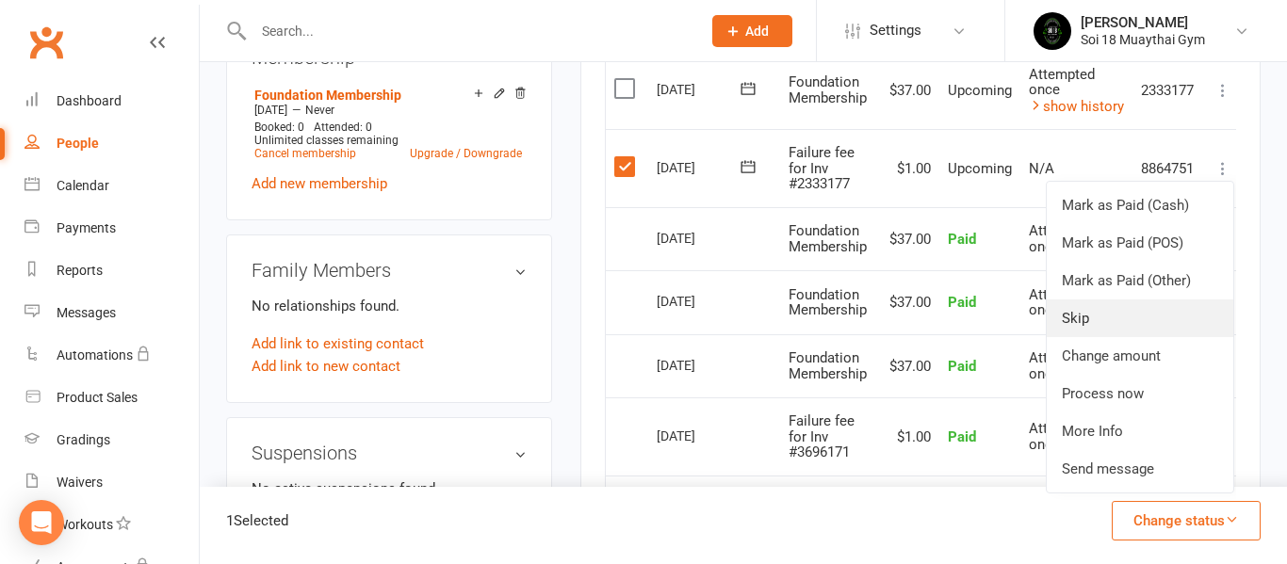
click at [1091, 318] on link "Skip" at bounding box center [1140, 319] width 187 height 38
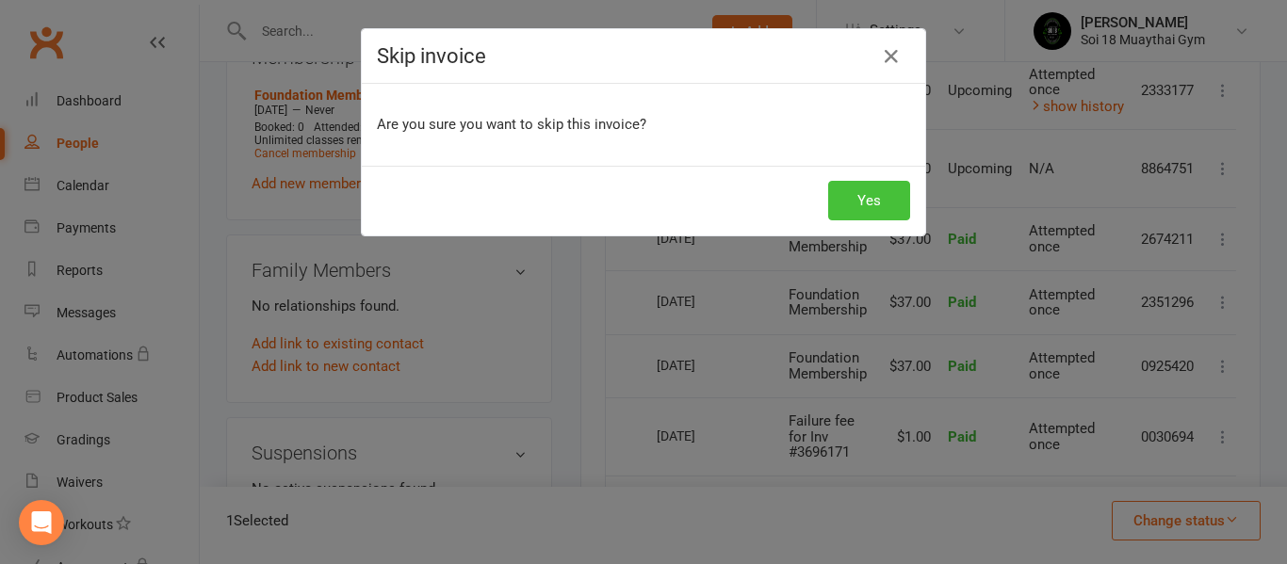
click at [885, 197] on button "Yes" at bounding box center [869, 201] width 82 height 40
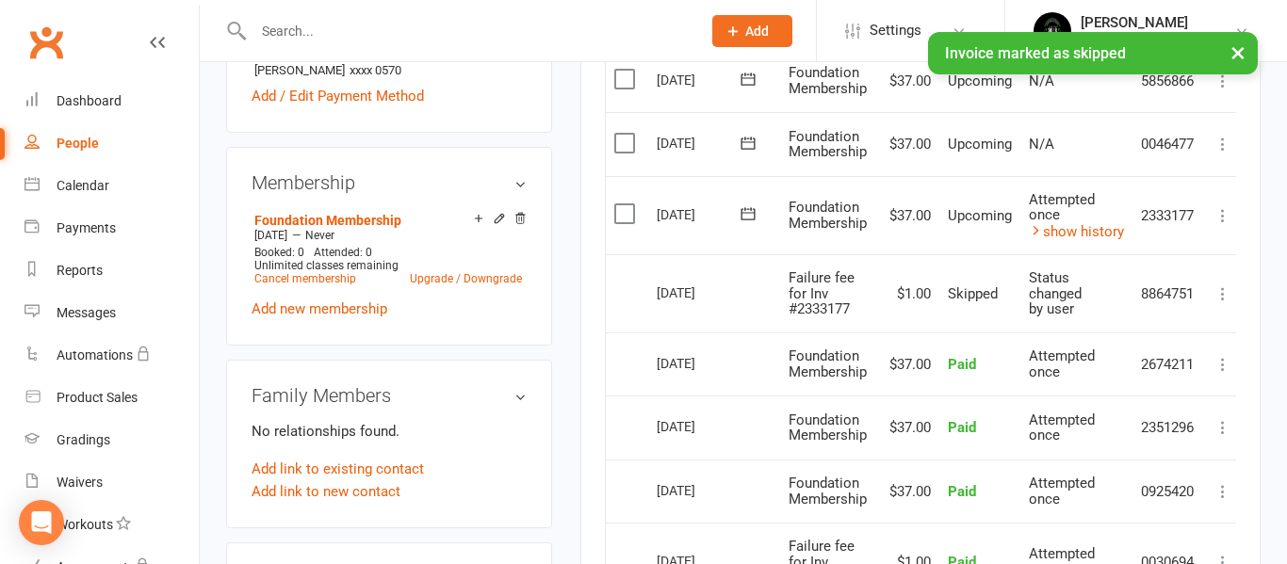
scroll to position [642, 0]
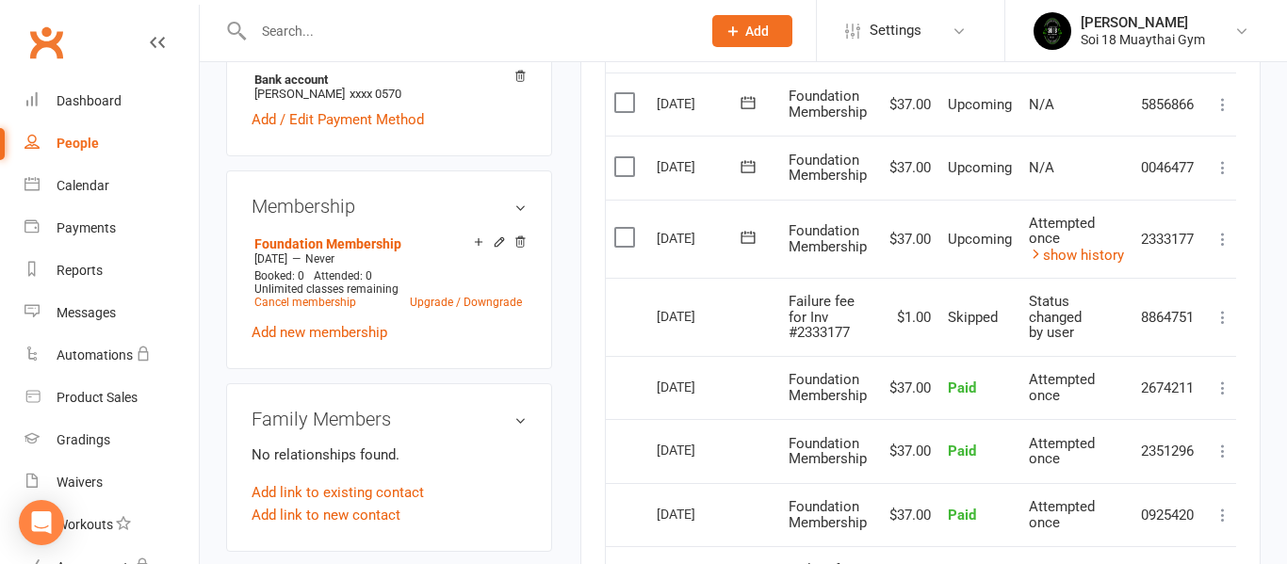
click at [1232, 244] on icon at bounding box center [1223, 239] width 19 height 19
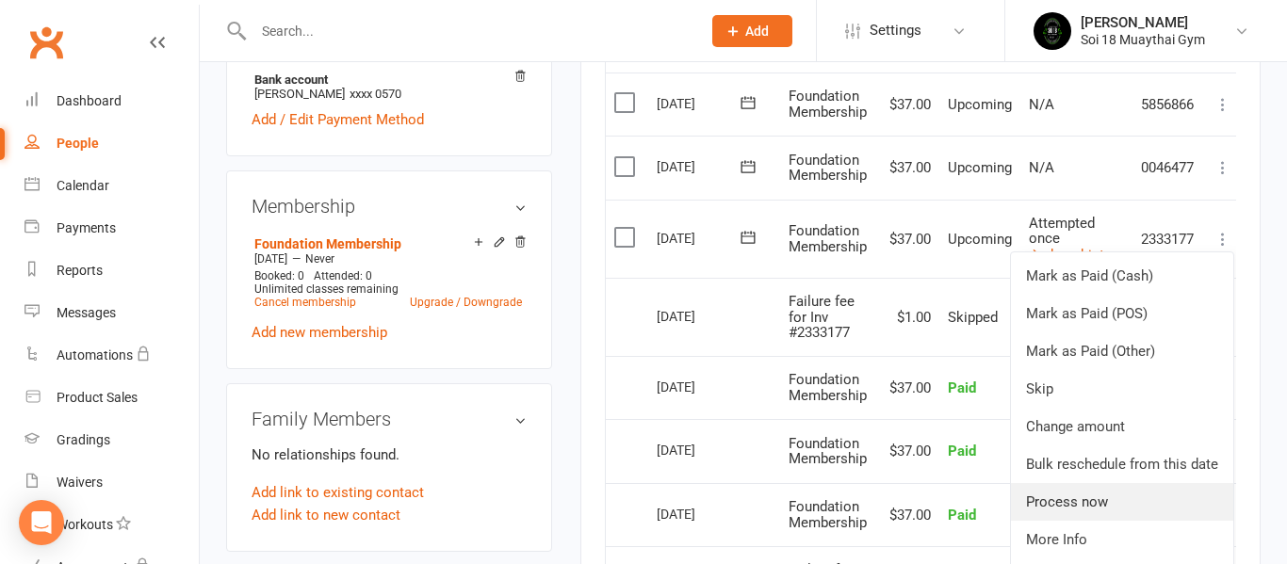
click at [1127, 496] on link "Process now" at bounding box center [1122, 502] width 222 height 38
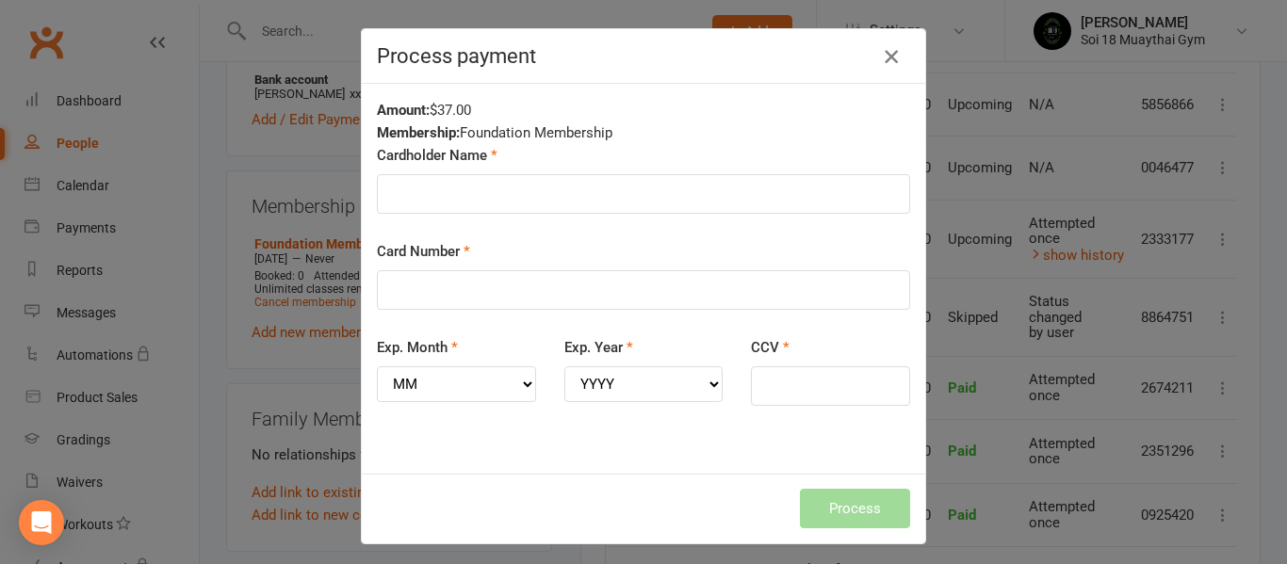
click at [897, 62] on icon "button" at bounding box center [891, 56] width 23 height 23
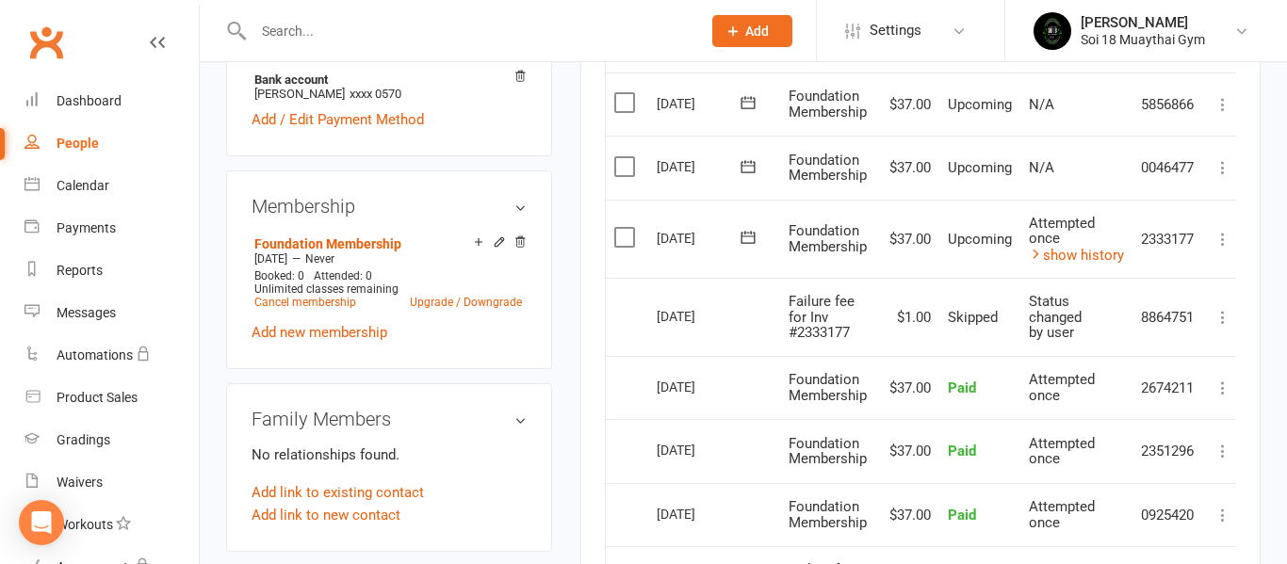
click at [625, 237] on label at bounding box center [626, 237] width 25 height 19
click at [625, 228] on input "checkbox" at bounding box center [620, 228] width 12 height 0
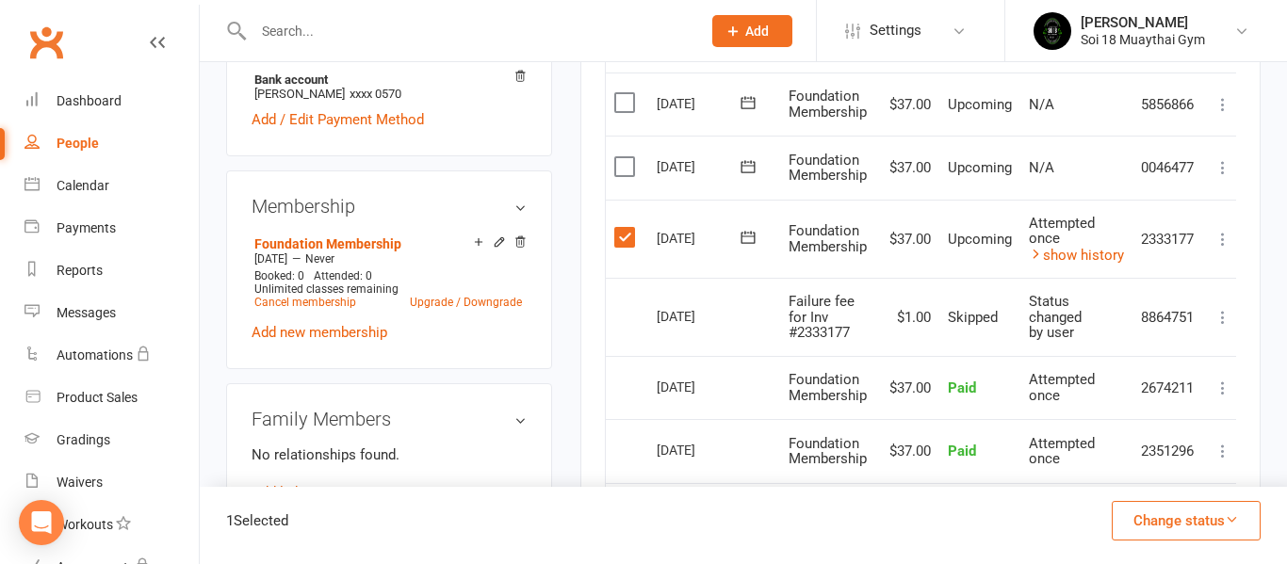
click at [1227, 243] on icon at bounding box center [1223, 239] width 19 height 19
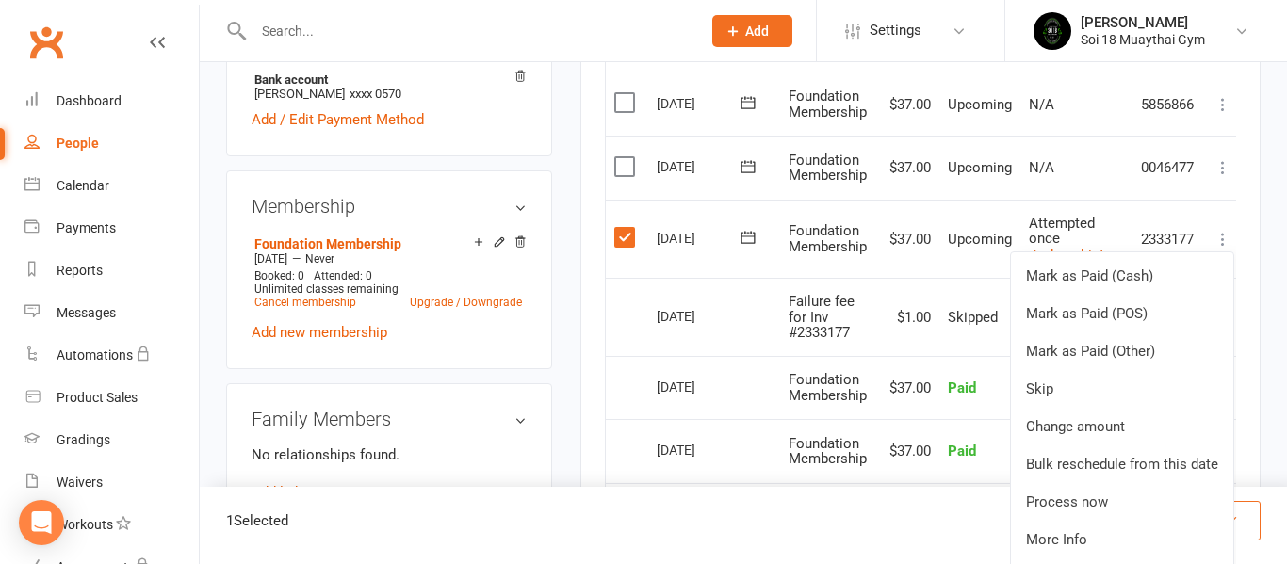
click at [630, 238] on label at bounding box center [626, 237] width 25 height 19
click at [627, 228] on input "checkbox" at bounding box center [620, 228] width 12 height 0
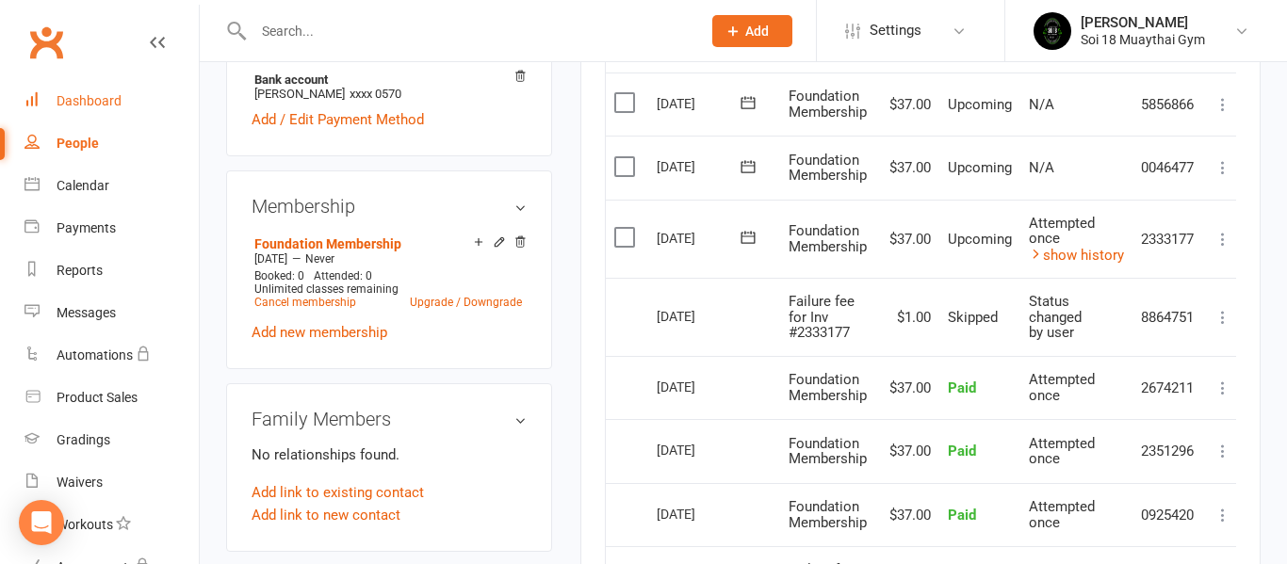
click at [102, 102] on div "Dashboard" at bounding box center [89, 100] width 65 height 15
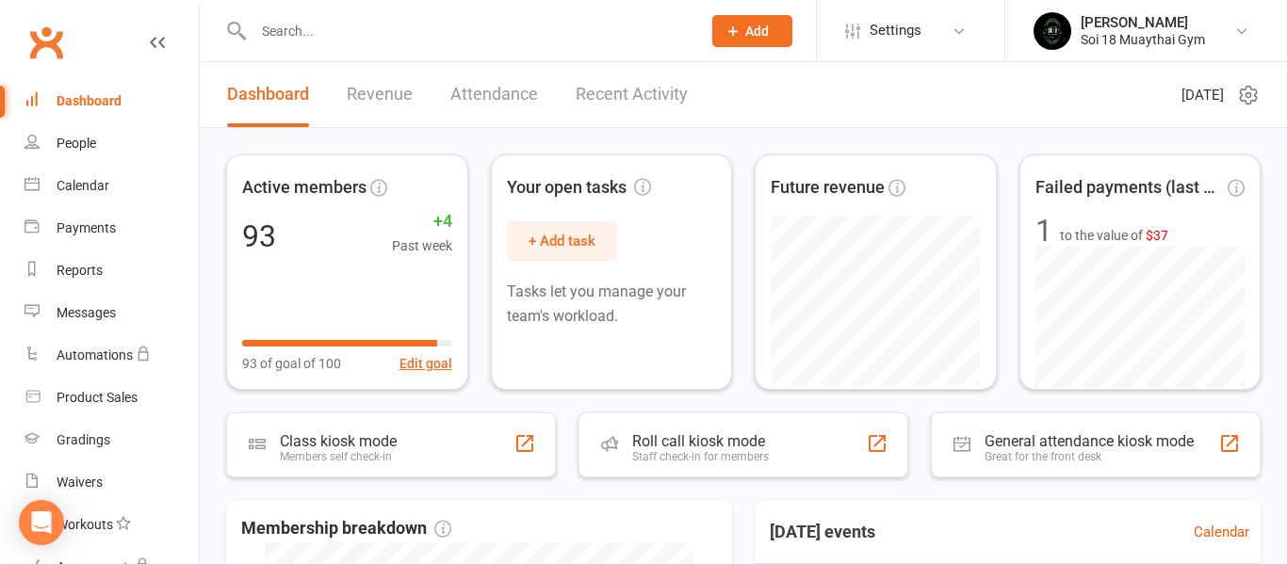
click at [632, 95] on link "Recent Activity" at bounding box center [632, 94] width 112 height 65
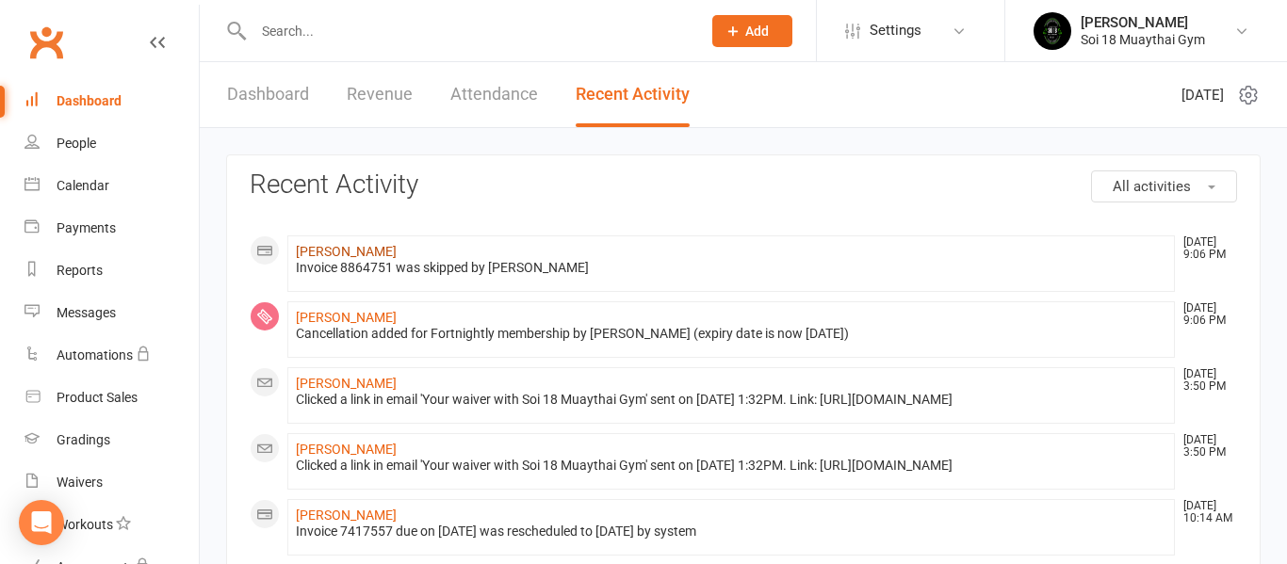
click at [351, 249] on link "[PERSON_NAME]" at bounding box center [346, 251] width 101 height 15
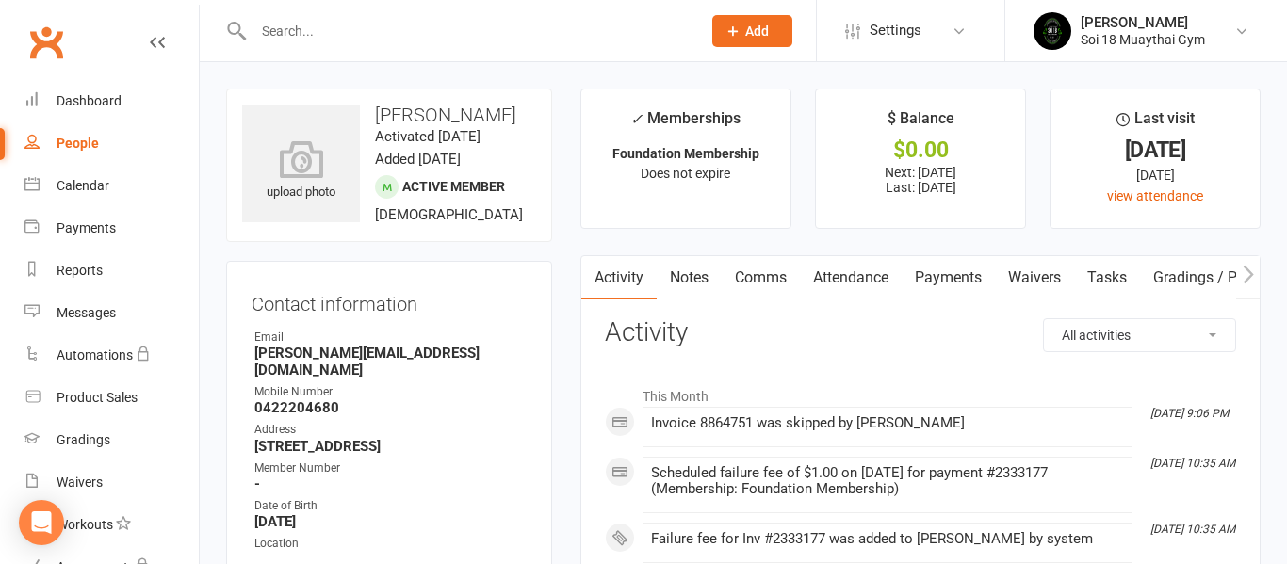
click at [950, 277] on link "Payments" at bounding box center [948, 277] width 93 height 43
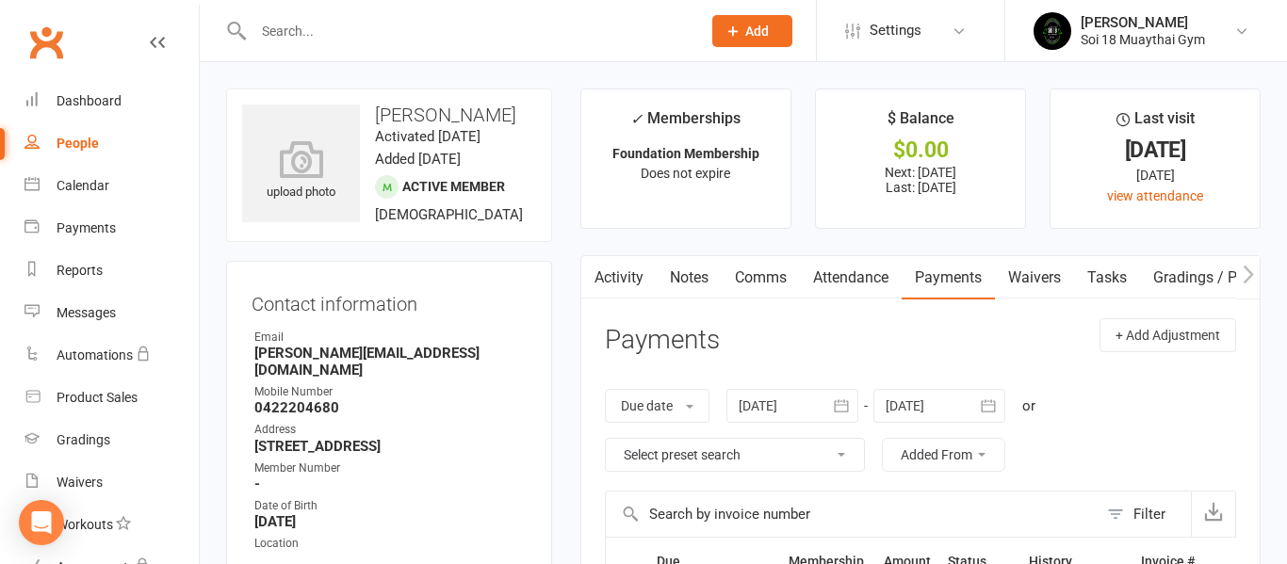
click at [627, 276] on link "Activity" at bounding box center [618, 277] width 75 height 43
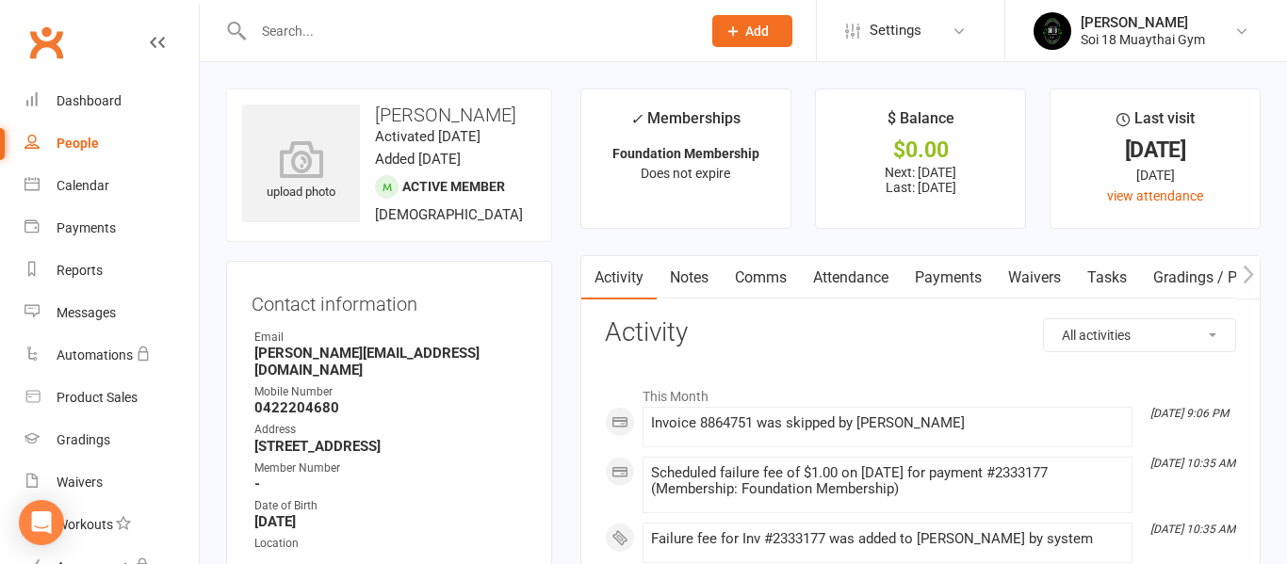
click at [849, 276] on link "Attendance" at bounding box center [851, 277] width 102 height 43
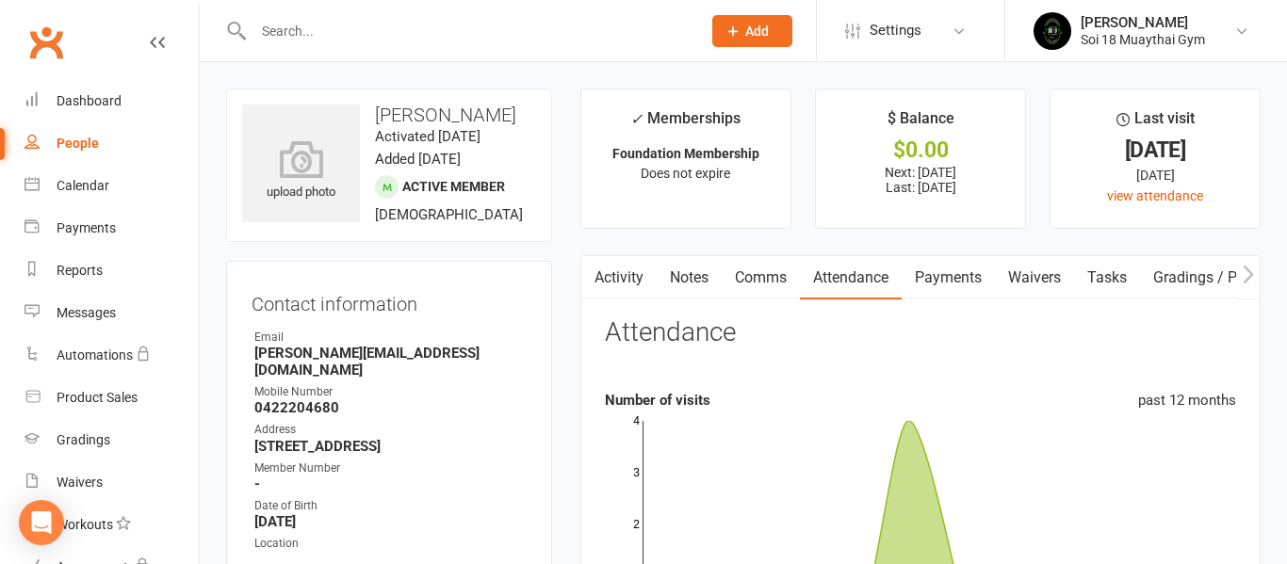
click at [965, 272] on link "Payments" at bounding box center [948, 277] width 93 height 43
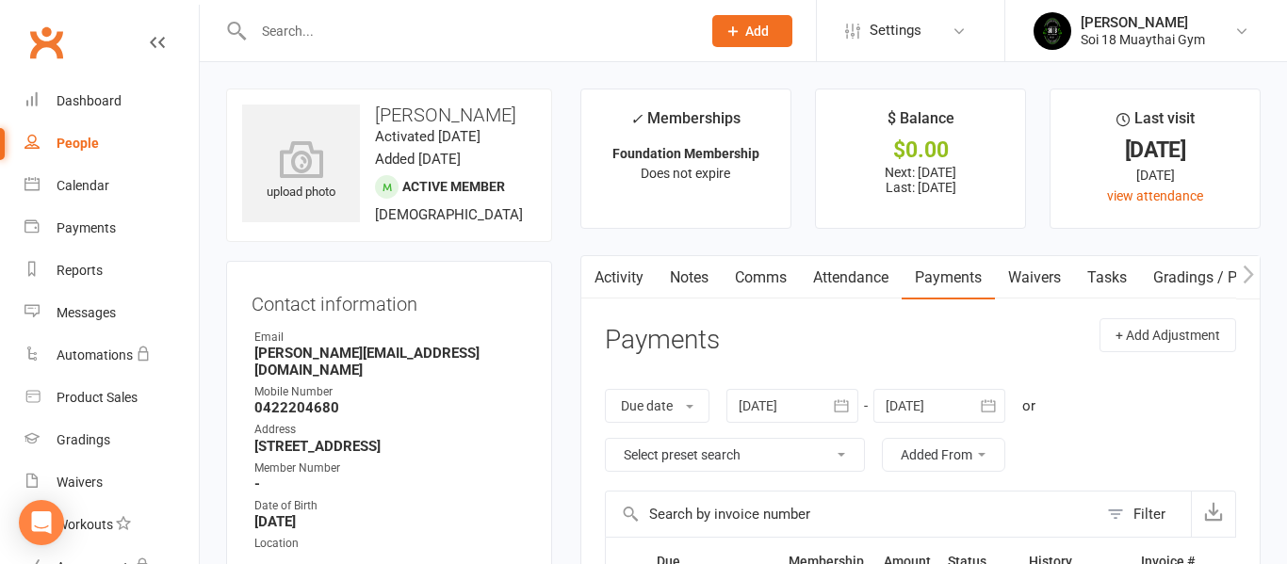
click at [1037, 277] on link "Waivers" at bounding box center [1034, 277] width 79 height 43
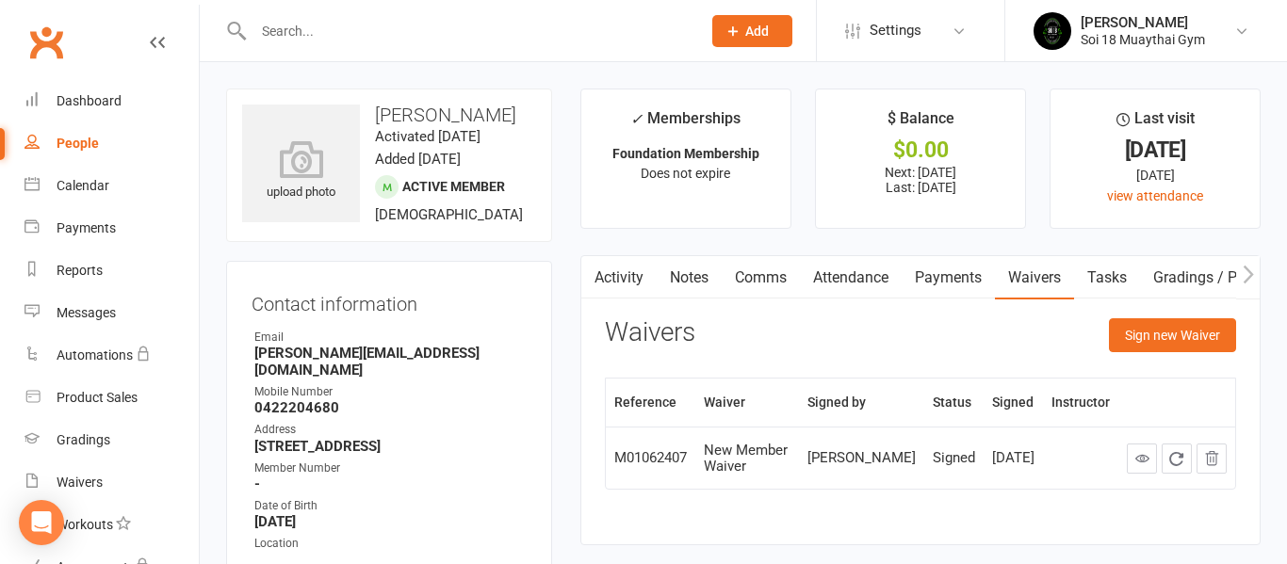
click at [1111, 273] on link "Tasks" at bounding box center [1107, 277] width 66 height 43
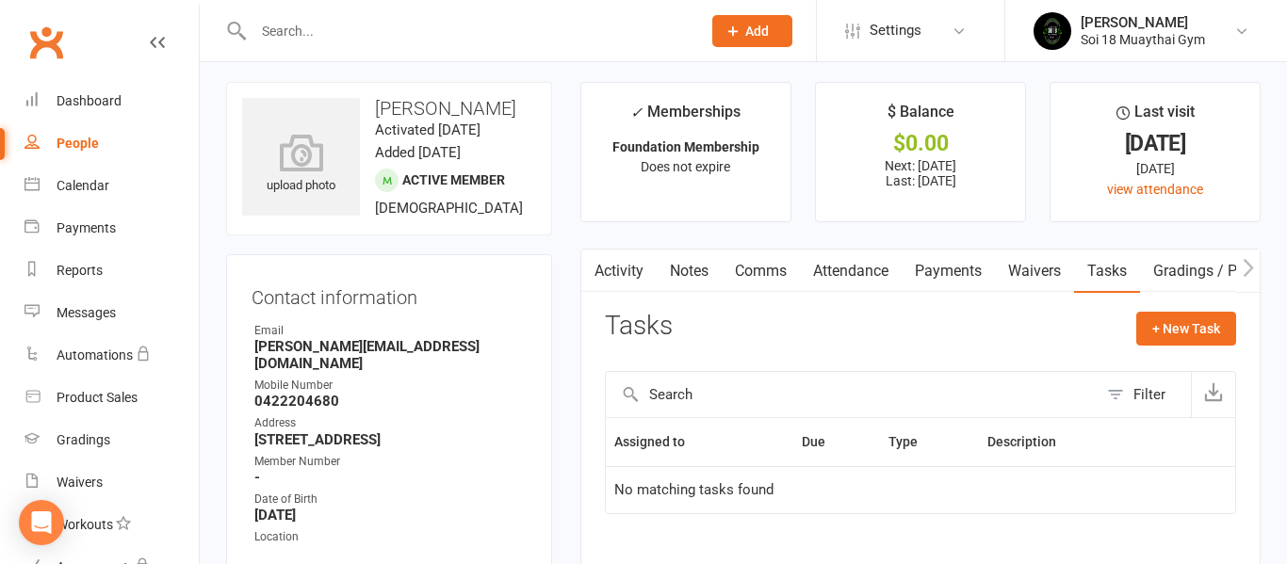
scroll to position [19, 0]
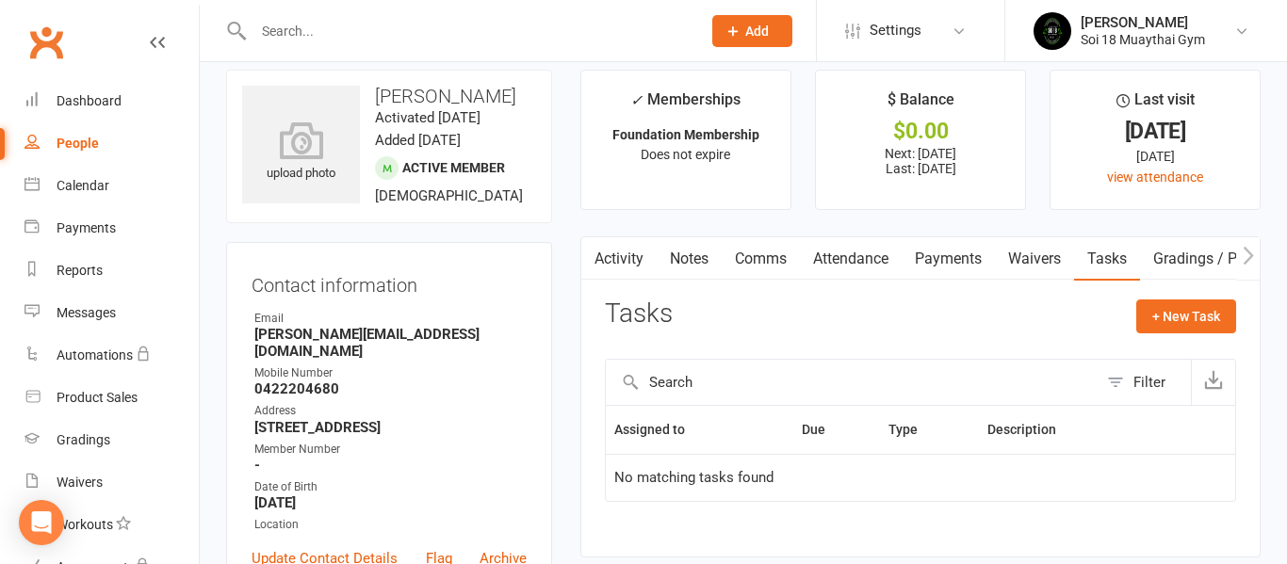
click at [1178, 263] on link "Gradings / Promotions" at bounding box center [1229, 258] width 178 height 43
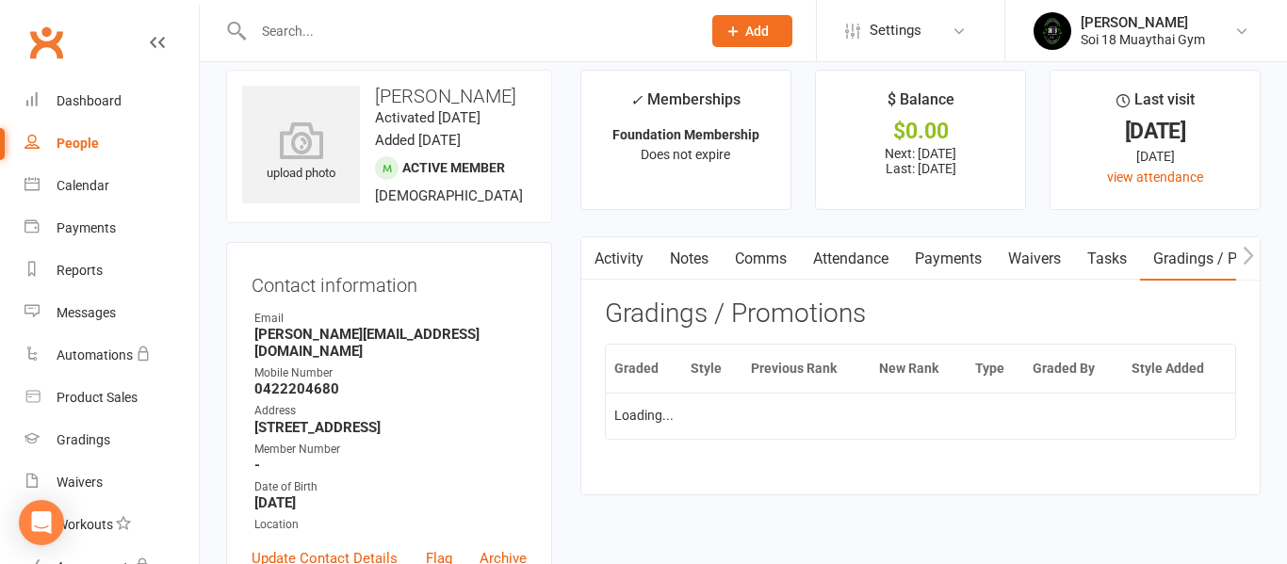
click at [1244, 255] on icon "button" at bounding box center [1248, 256] width 11 height 20
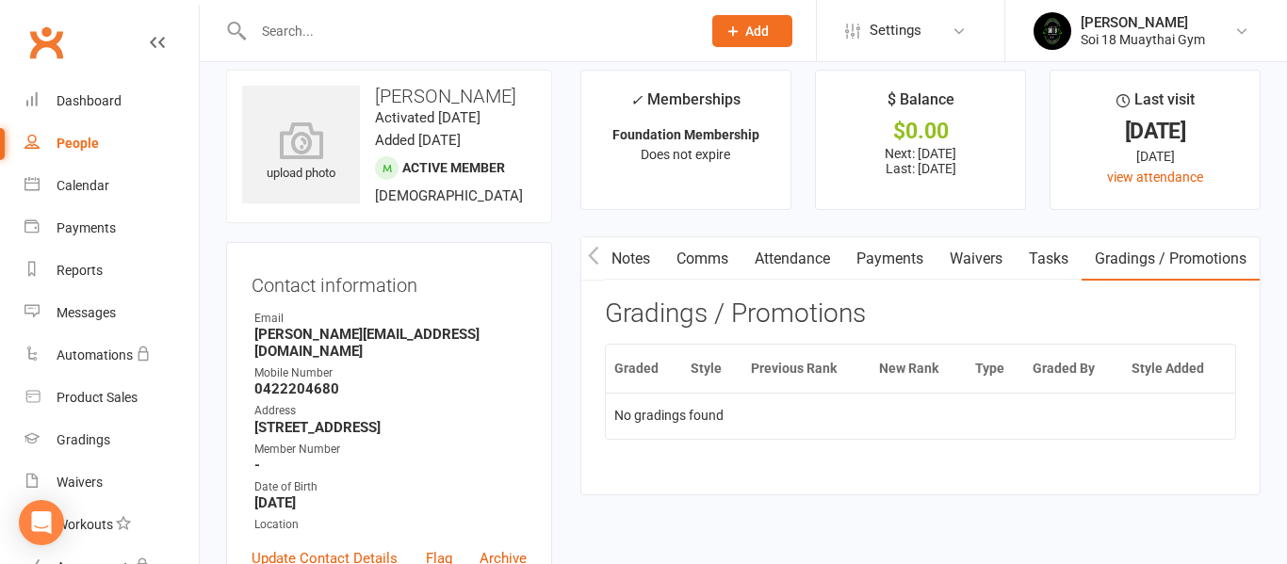
click at [1247, 255] on icon "button" at bounding box center [1248, 256] width 11 height 20
click at [636, 263] on link "Notes" at bounding box center [630, 258] width 65 height 43
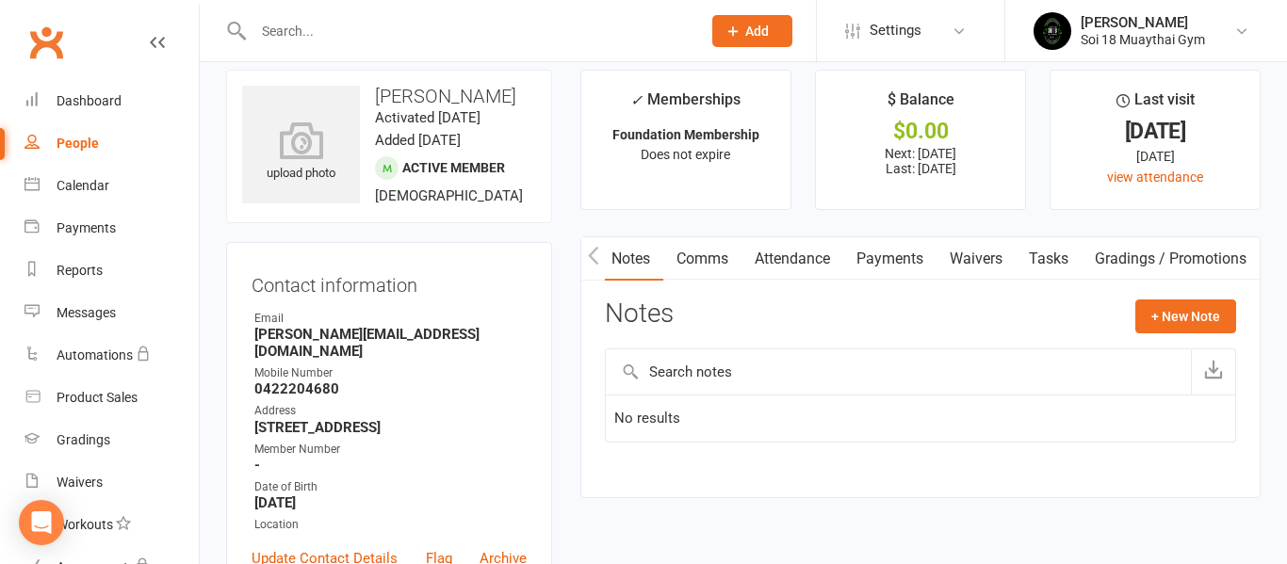
click at [596, 256] on icon "button" at bounding box center [593, 256] width 11 height 20
click at [638, 261] on link "Activity" at bounding box center [618, 258] width 75 height 43
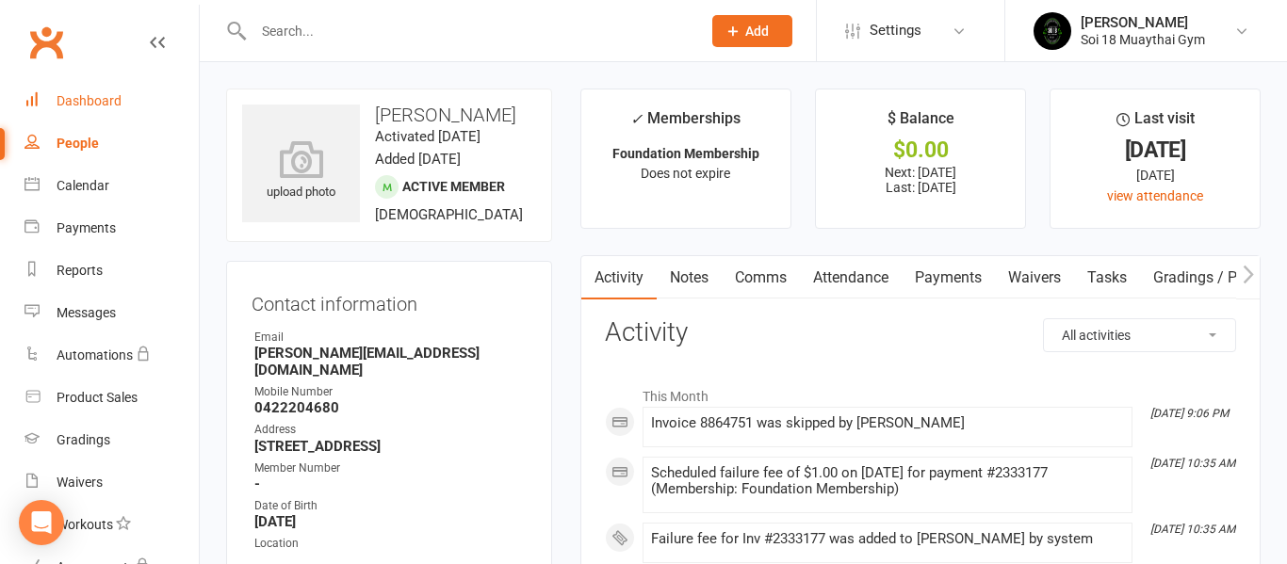
click at [109, 104] on div "Dashboard" at bounding box center [89, 100] width 65 height 15
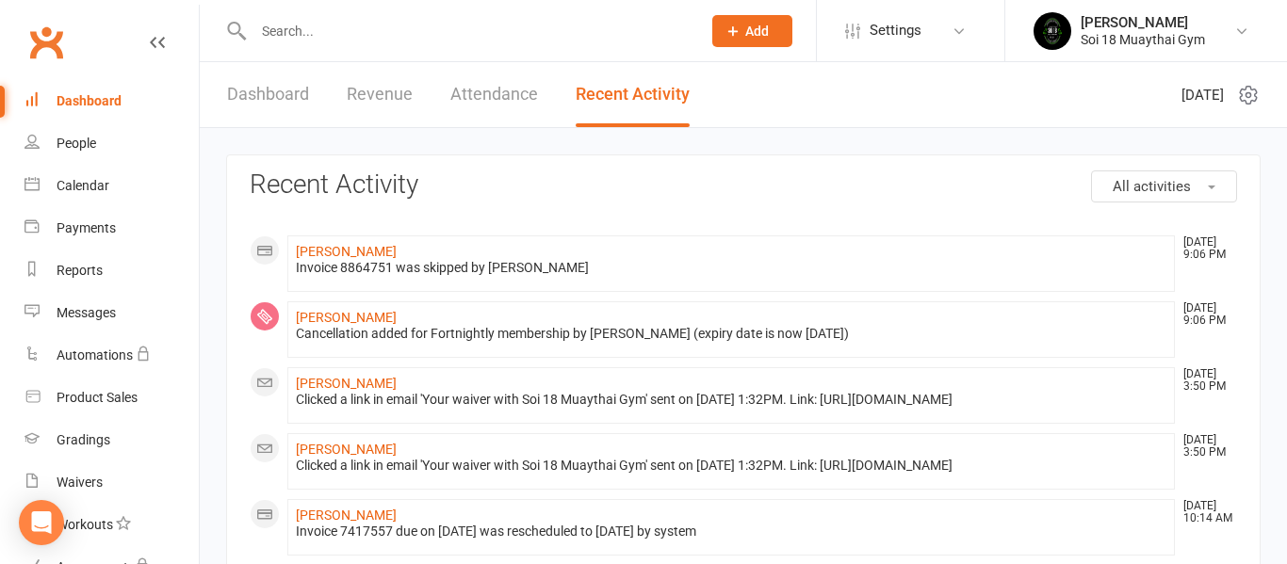
click at [275, 95] on link "Dashboard" at bounding box center [268, 94] width 82 height 65
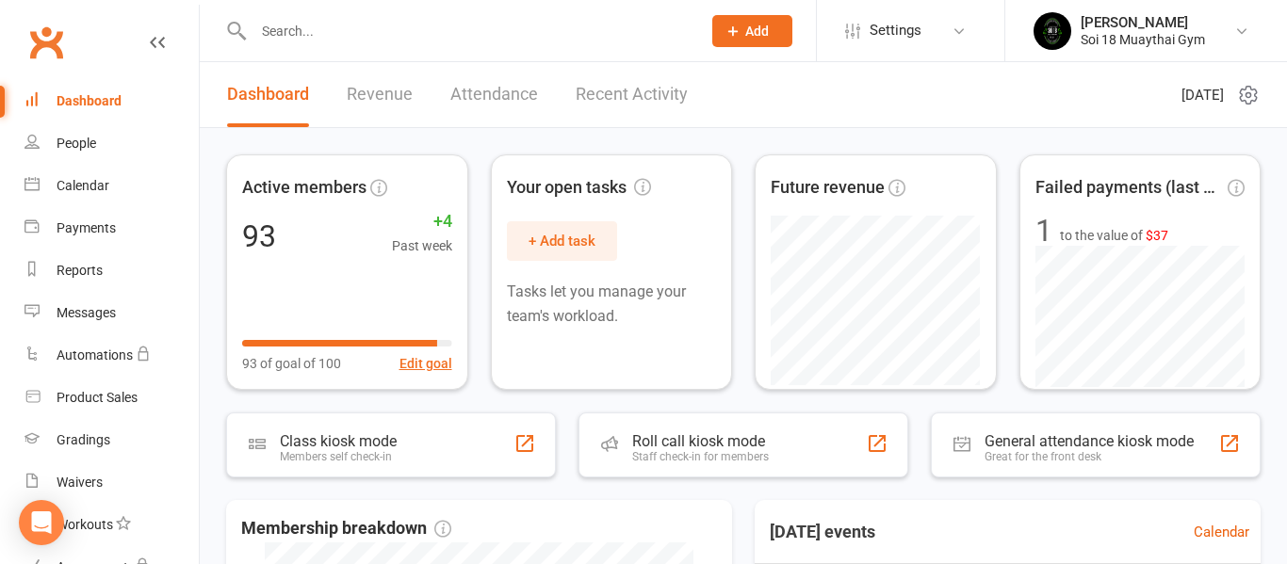
click at [390, 98] on link "Revenue" at bounding box center [380, 94] width 66 height 65
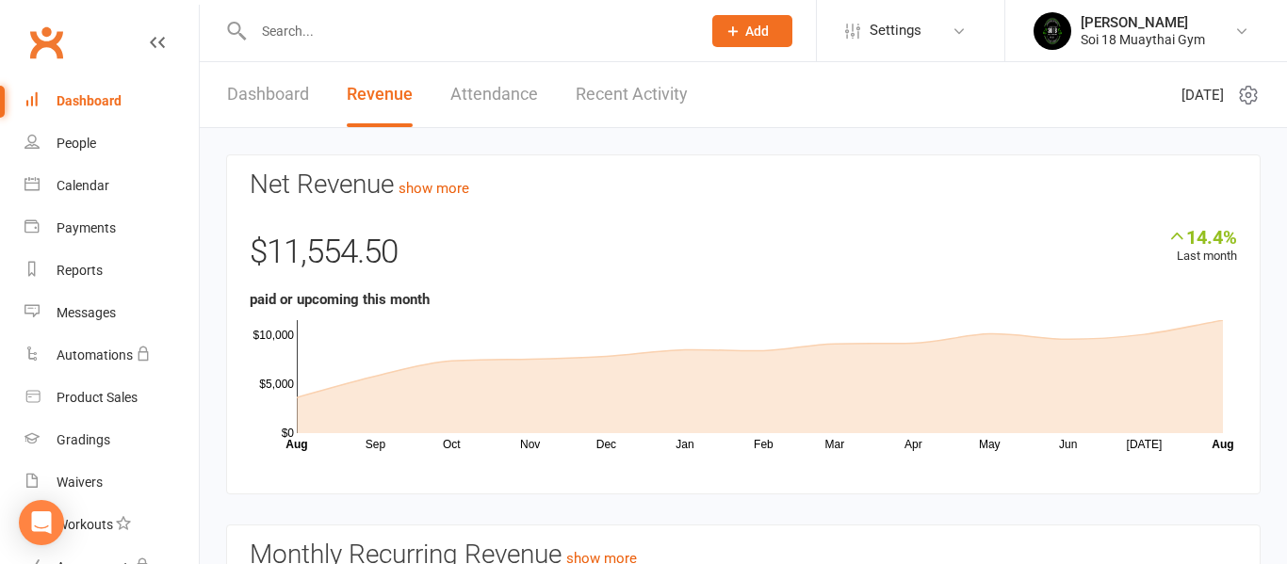
click at [281, 87] on link "Dashboard" at bounding box center [268, 94] width 82 height 65
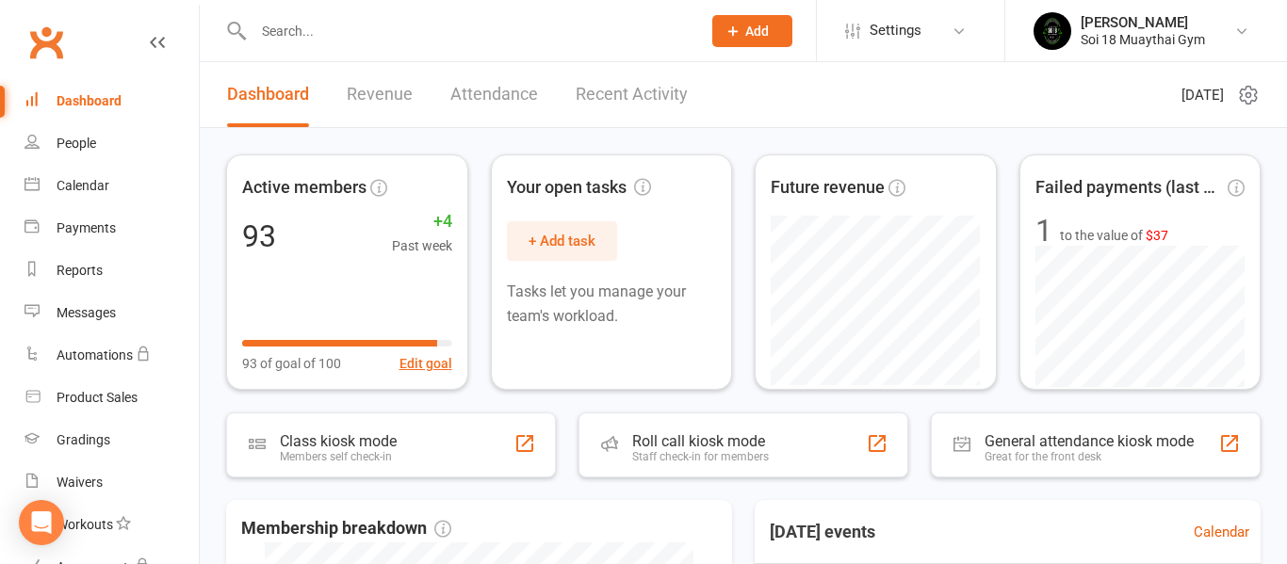
click at [358, 93] on link "Revenue" at bounding box center [380, 94] width 66 height 65
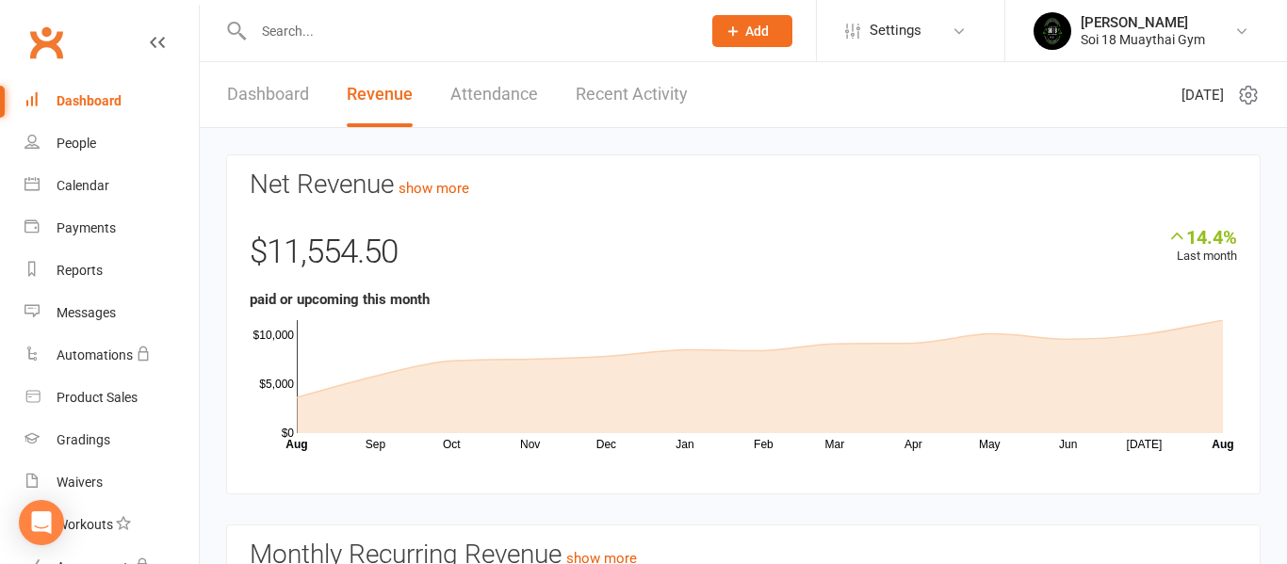
click at [267, 92] on link "Dashboard" at bounding box center [268, 94] width 82 height 65
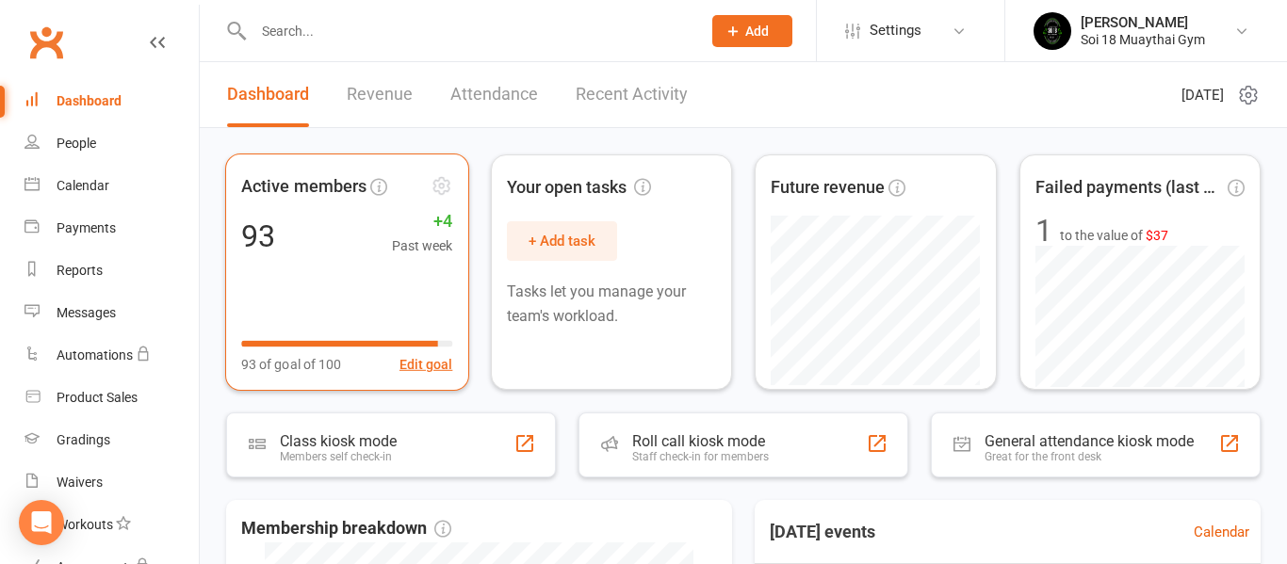
click at [306, 266] on div "Active members 93 +4 Past week 93 of goal of 100 Edit goal" at bounding box center [346, 272] width 243 height 237
